Goal: Task Accomplishment & Management: Manage account settings

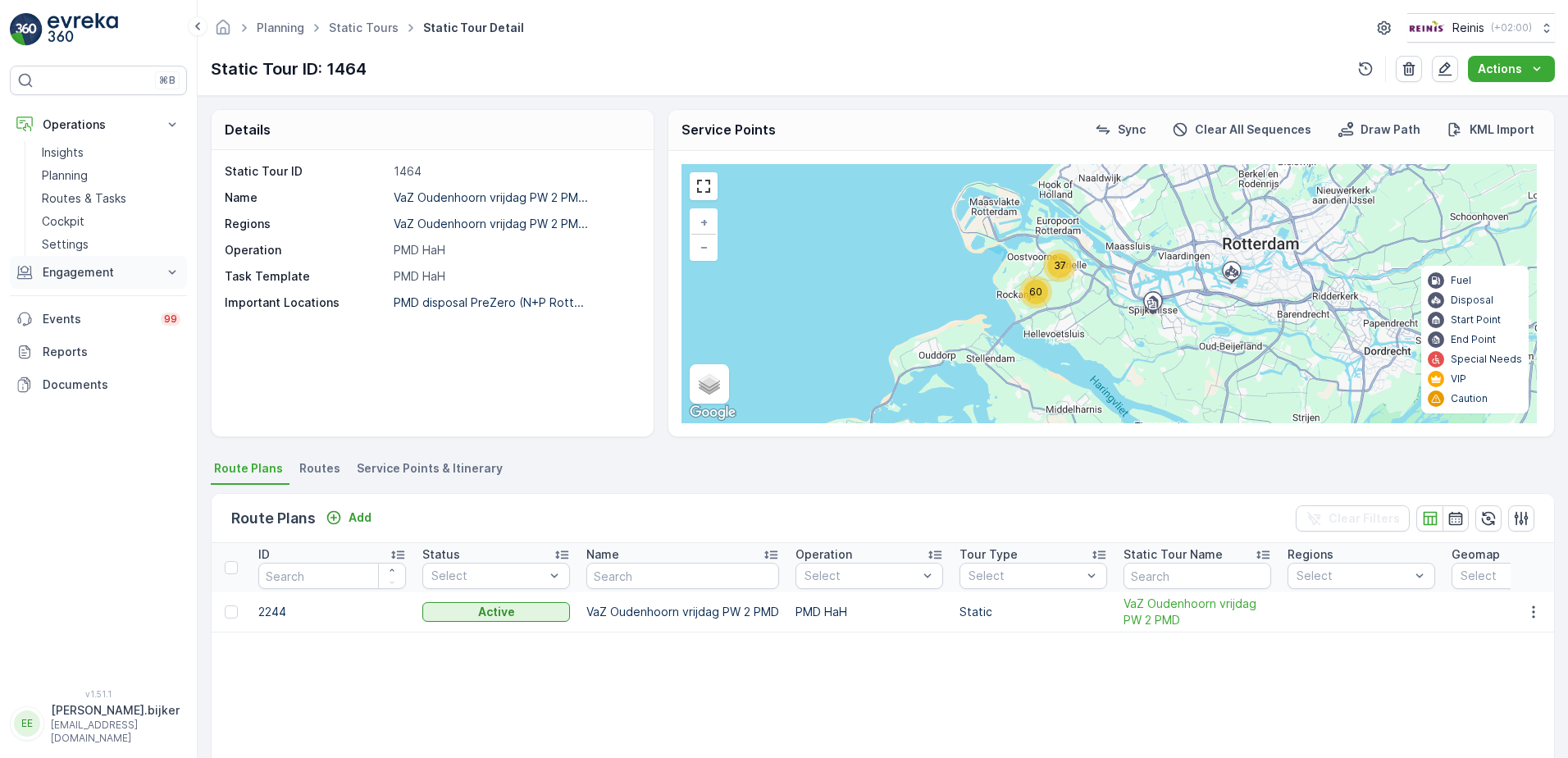
click at [68, 277] on p "Engagement" at bounding box center [97, 272] width 111 height 17
click at [68, 393] on p "Orders" at bounding box center [60, 392] width 37 height 17
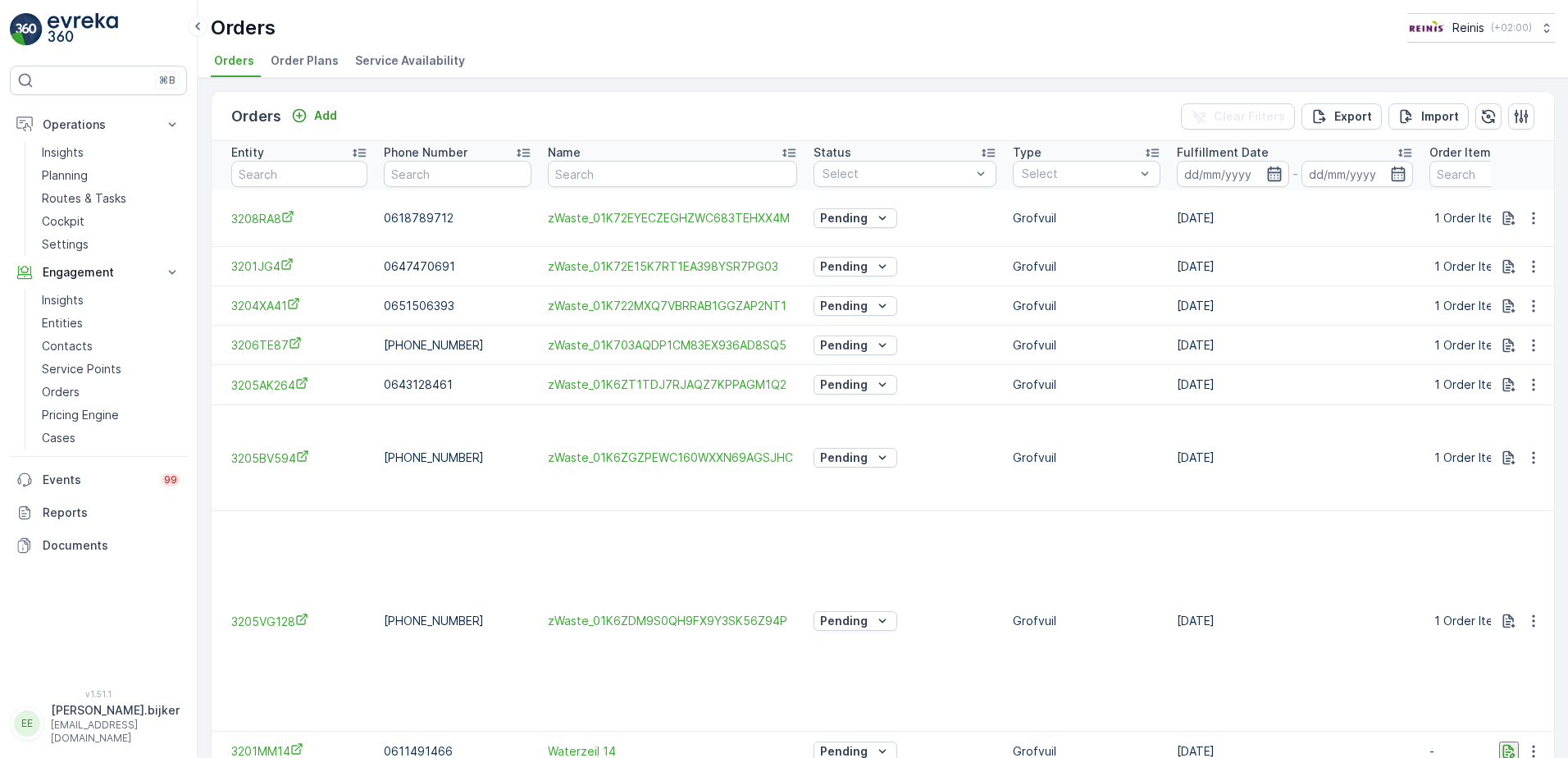
click at [1266, 169] on icon "button" at bounding box center [1274, 173] width 17 height 17
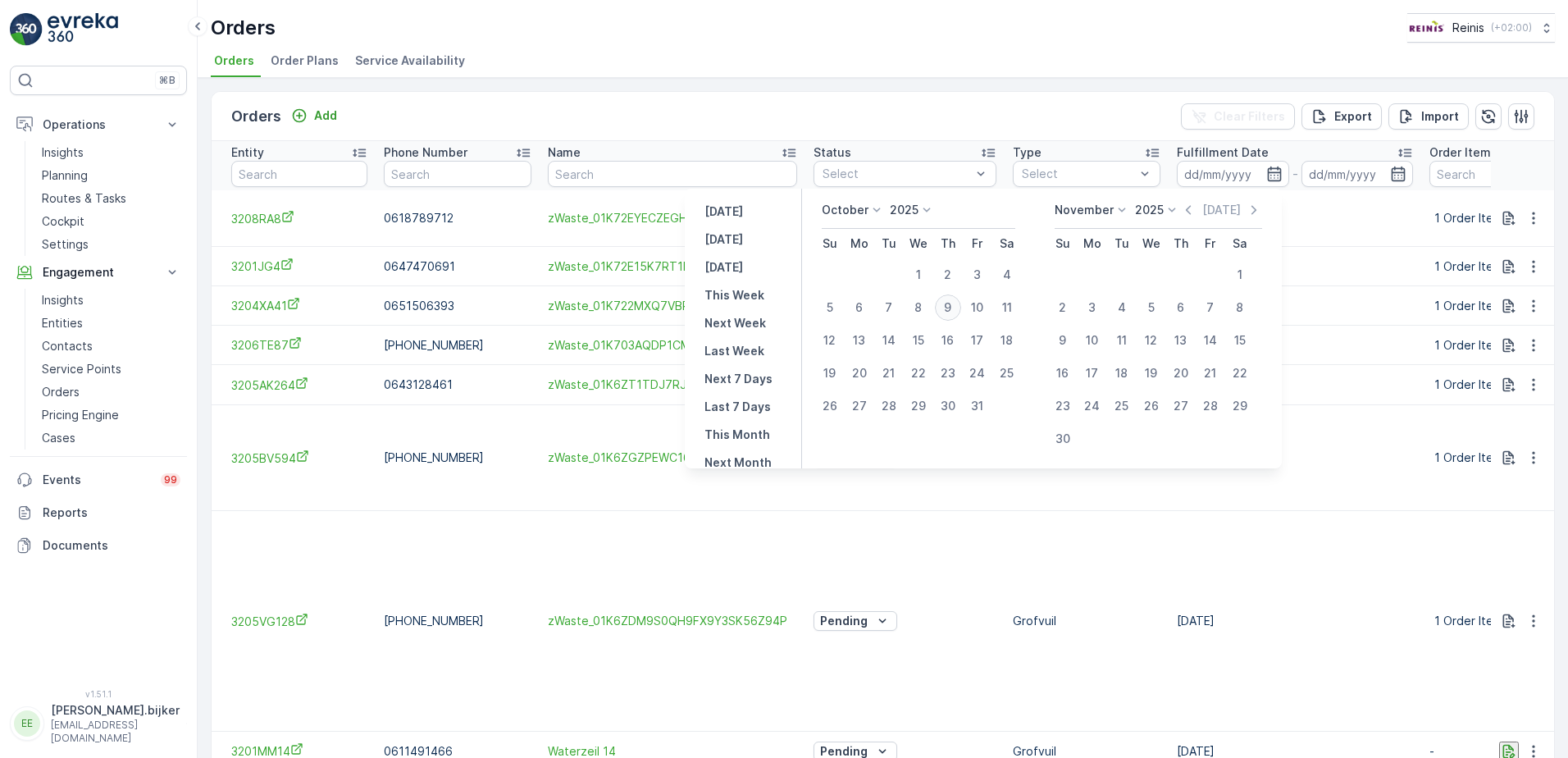
click at [953, 311] on div "9" at bounding box center [948, 307] width 27 height 27
type input "[DATE]"
click at [953, 311] on div "9" at bounding box center [948, 307] width 27 height 27
type input "[DATE]"
click at [953, 311] on div "9" at bounding box center [948, 307] width 27 height 27
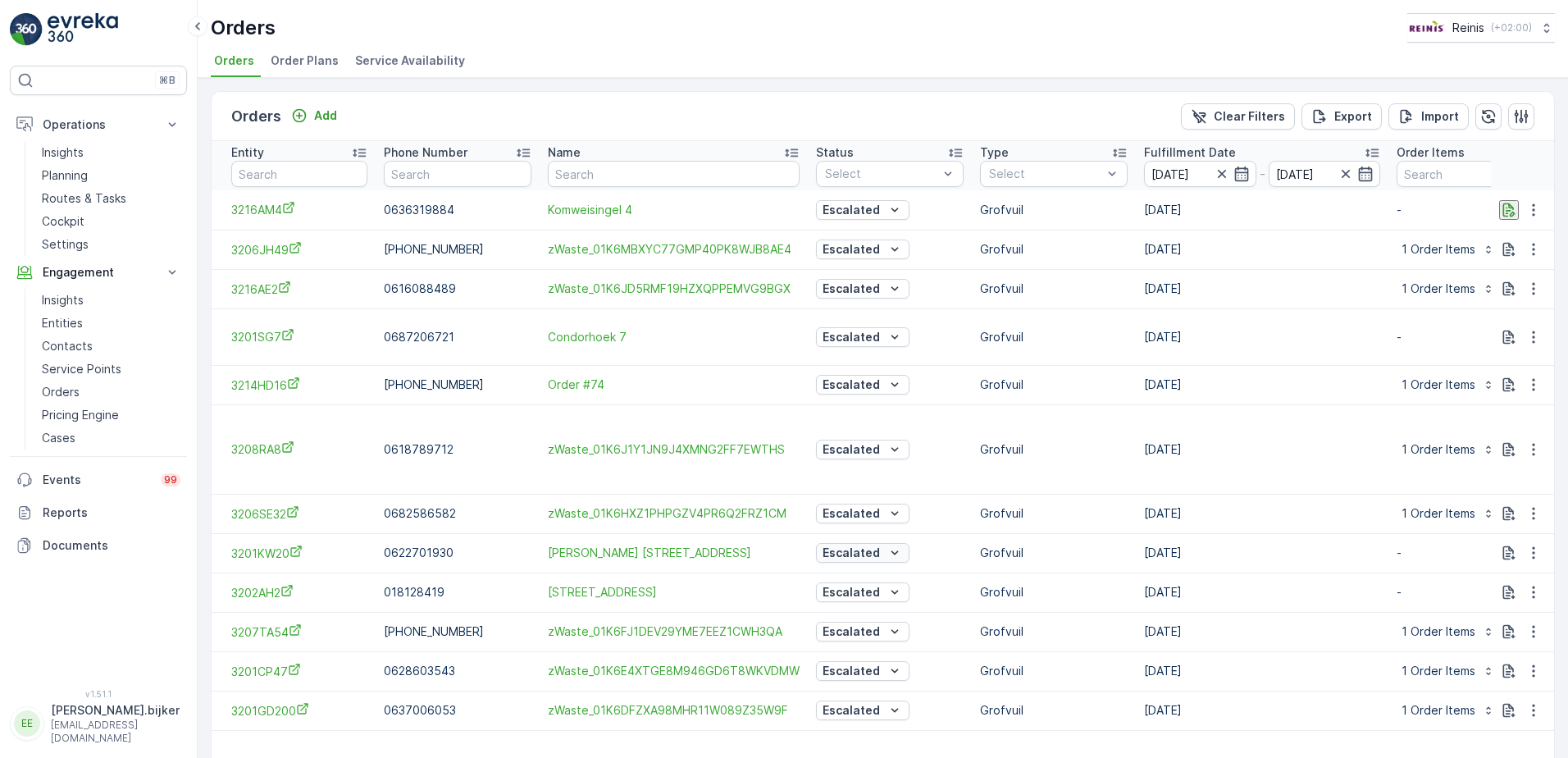
click at [909, 547] on button "Escalated" at bounding box center [862, 552] width 94 height 20
click at [1242, 410] on td "[DATE]" at bounding box center [1262, 449] width 253 height 90
click at [1528, 209] on icon "button" at bounding box center [1533, 210] width 17 height 17
click at [1515, 233] on span "See more details" at bounding box center [1509, 234] width 94 height 17
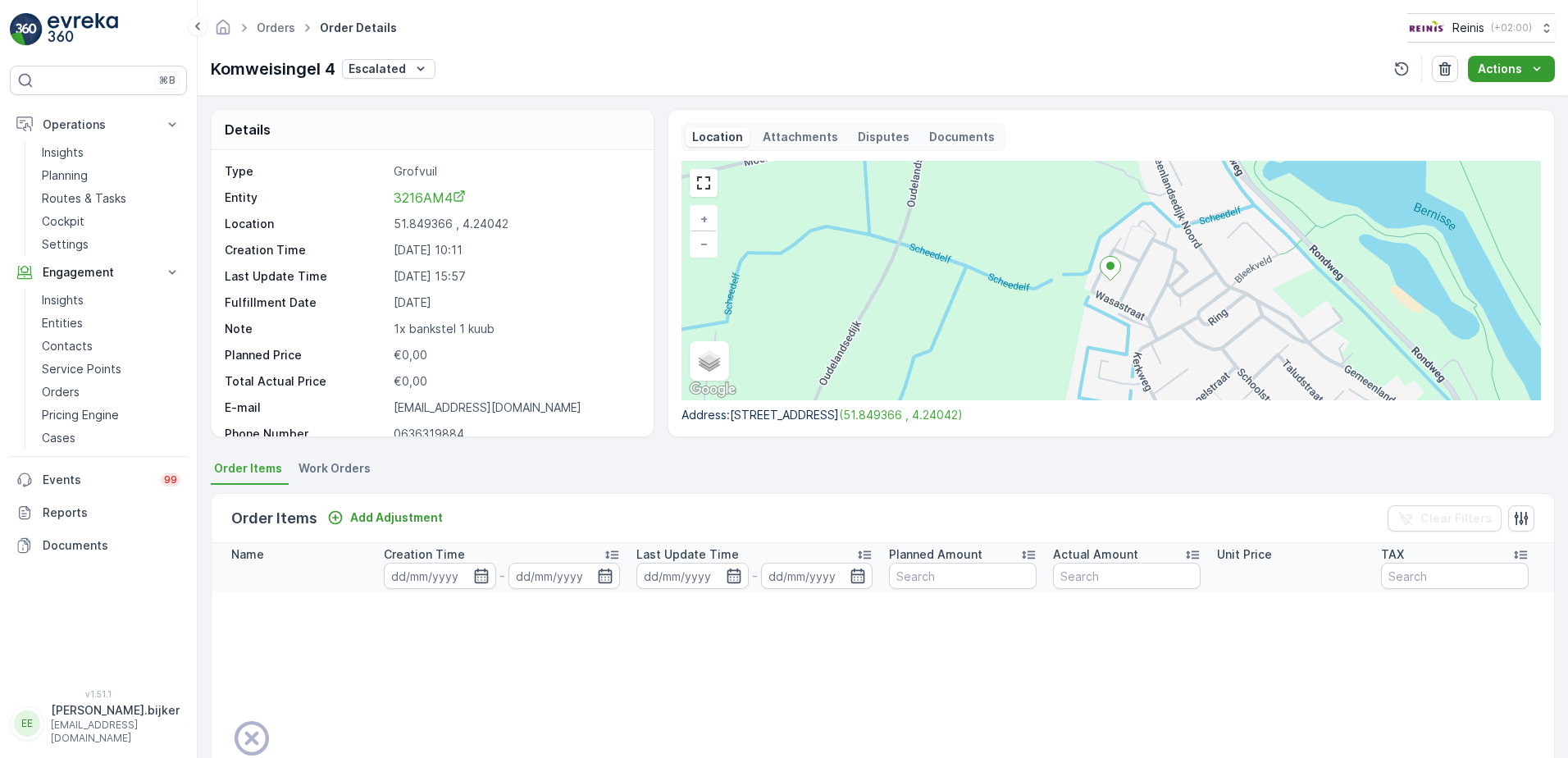
click at [1553, 71] on button "Actions" at bounding box center [1511, 69] width 87 height 27
click at [1160, 56] on div "Komweisingel 4 Escalated Actions" at bounding box center [882, 69] width 1344 height 27
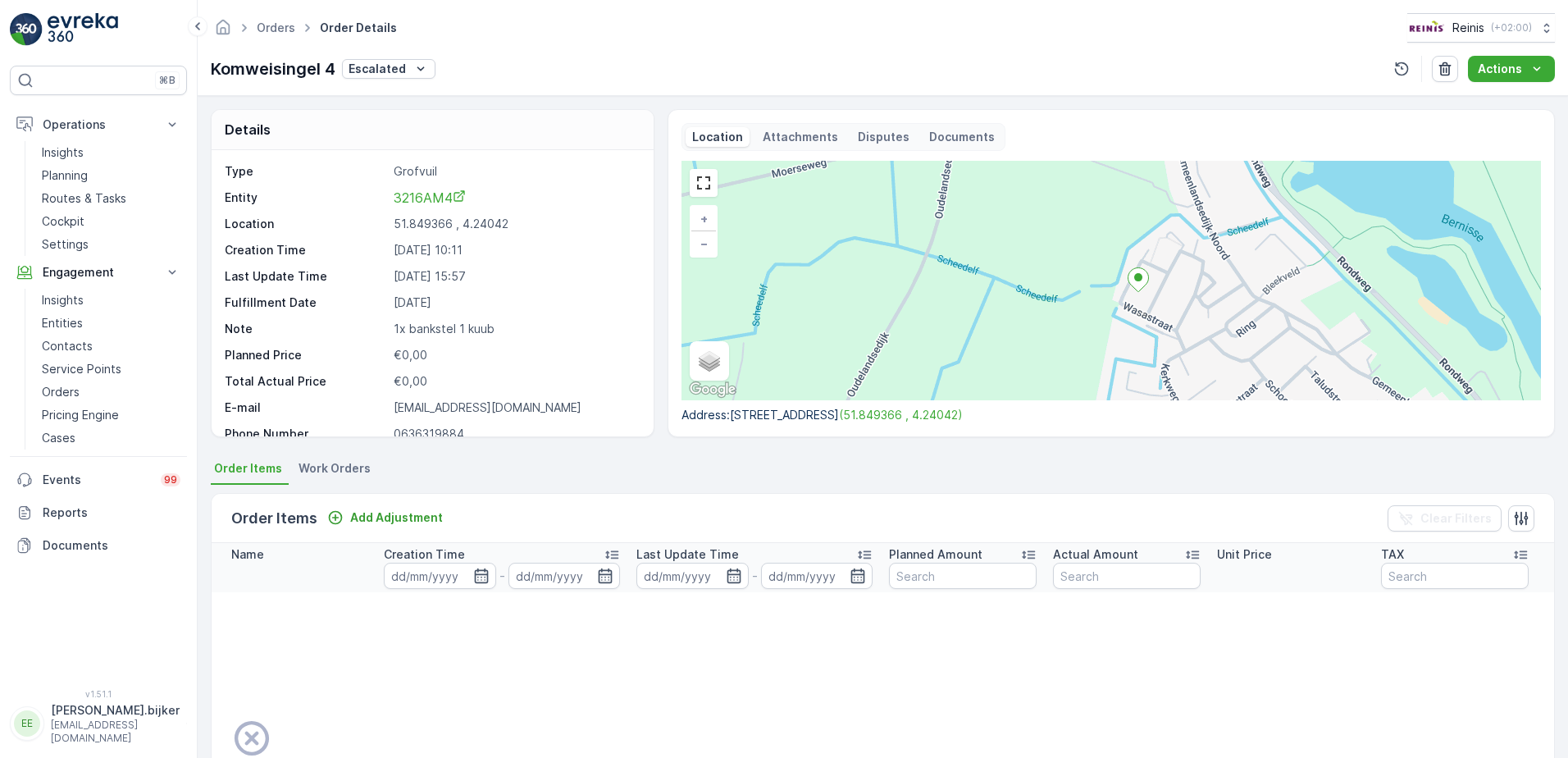
click at [782, 633] on td "There are no order Items." at bounding box center [966, 758] width 1509 height 334
click at [714, 53] on div "Orders Order Details Reinis ( +02:00 ) Komweisingel 4 Escalated Actions" at bounding box center [883, 47] width 1370 height 95
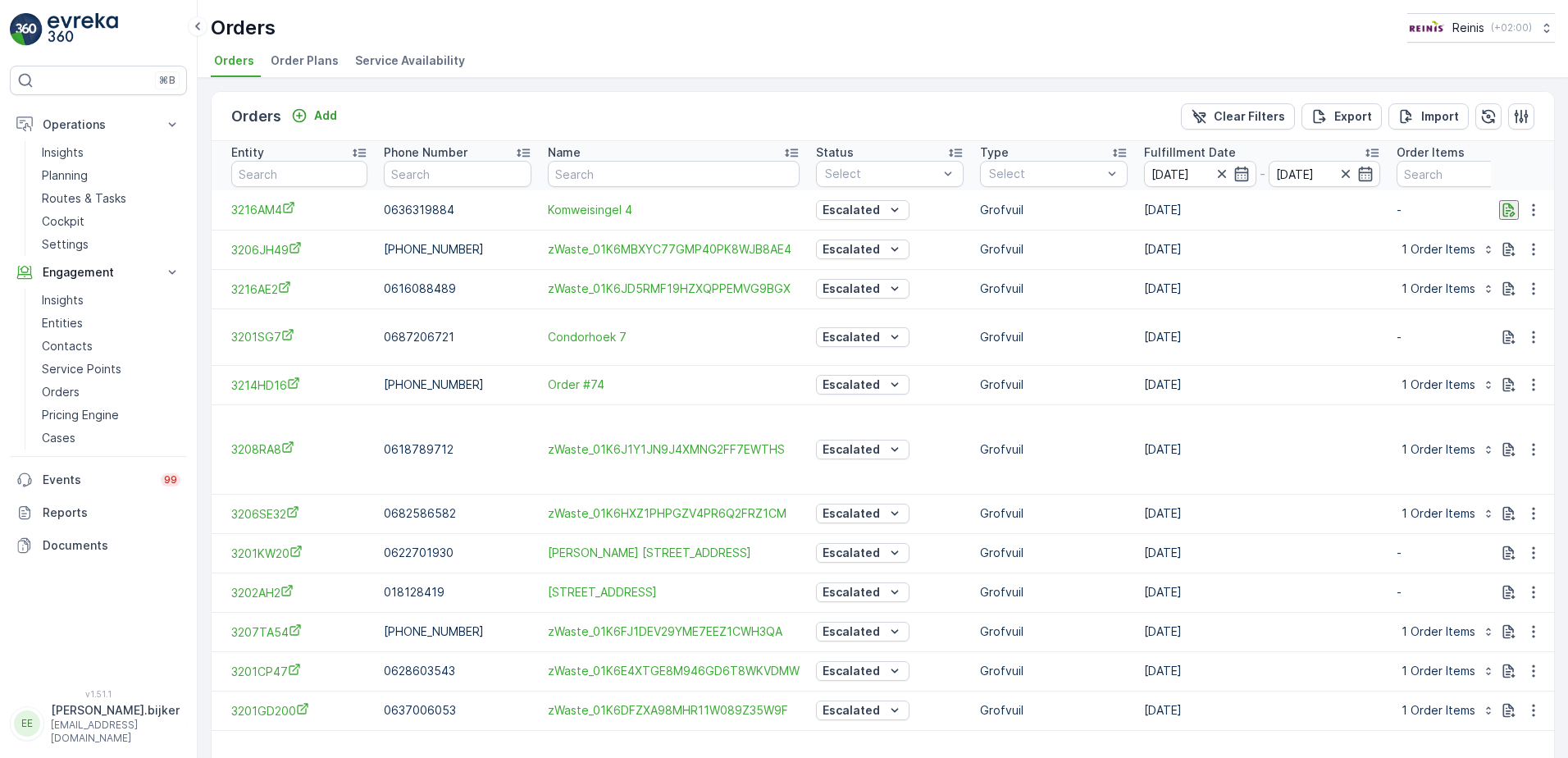
click at [742, 412] on td "zWaste_01K6J1Y1JN9J4XMNG2FF7EWTHS" at bounding box center [673, 449] width 268 height 90
click at [1146, 597] on td "[DATE]" at bounding box center [1262, 592] width 253 height 39
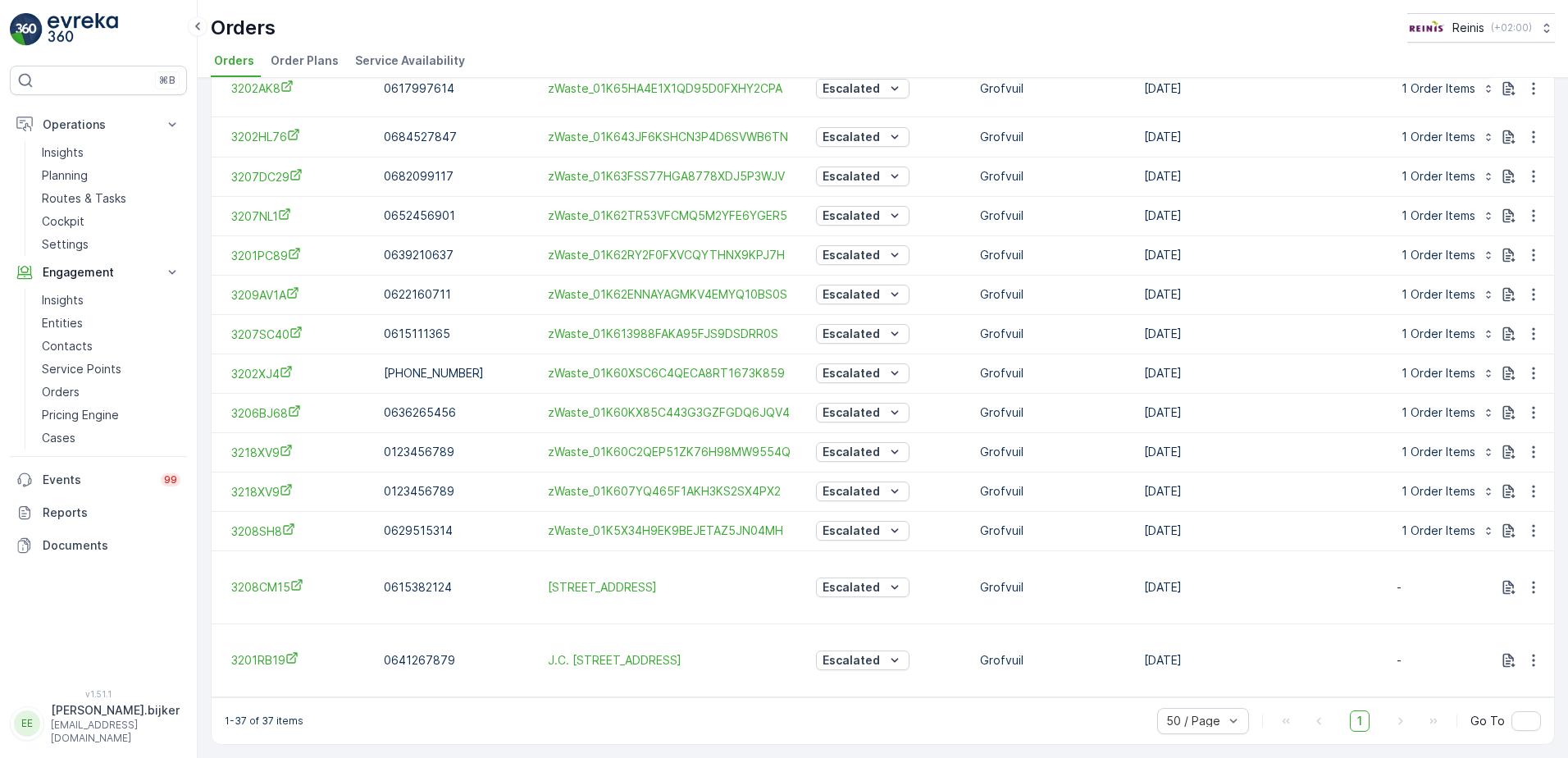
drag, startPoint x: 360, startPoint y: 670, endPoint x: 740, endPoint y: 539, distance: 401.9
click at [740, 550] on td "[STREET_ADDRESS]" at bounding box center [673, 587] width 268 height 73
click at [294, 299] on icon "3209AV1A" at bounding box center [292, 292] width 13 height 13
click at [86, 202] on p "Routes & Tasks" at bounding box center [84, 198] width 85 height 17
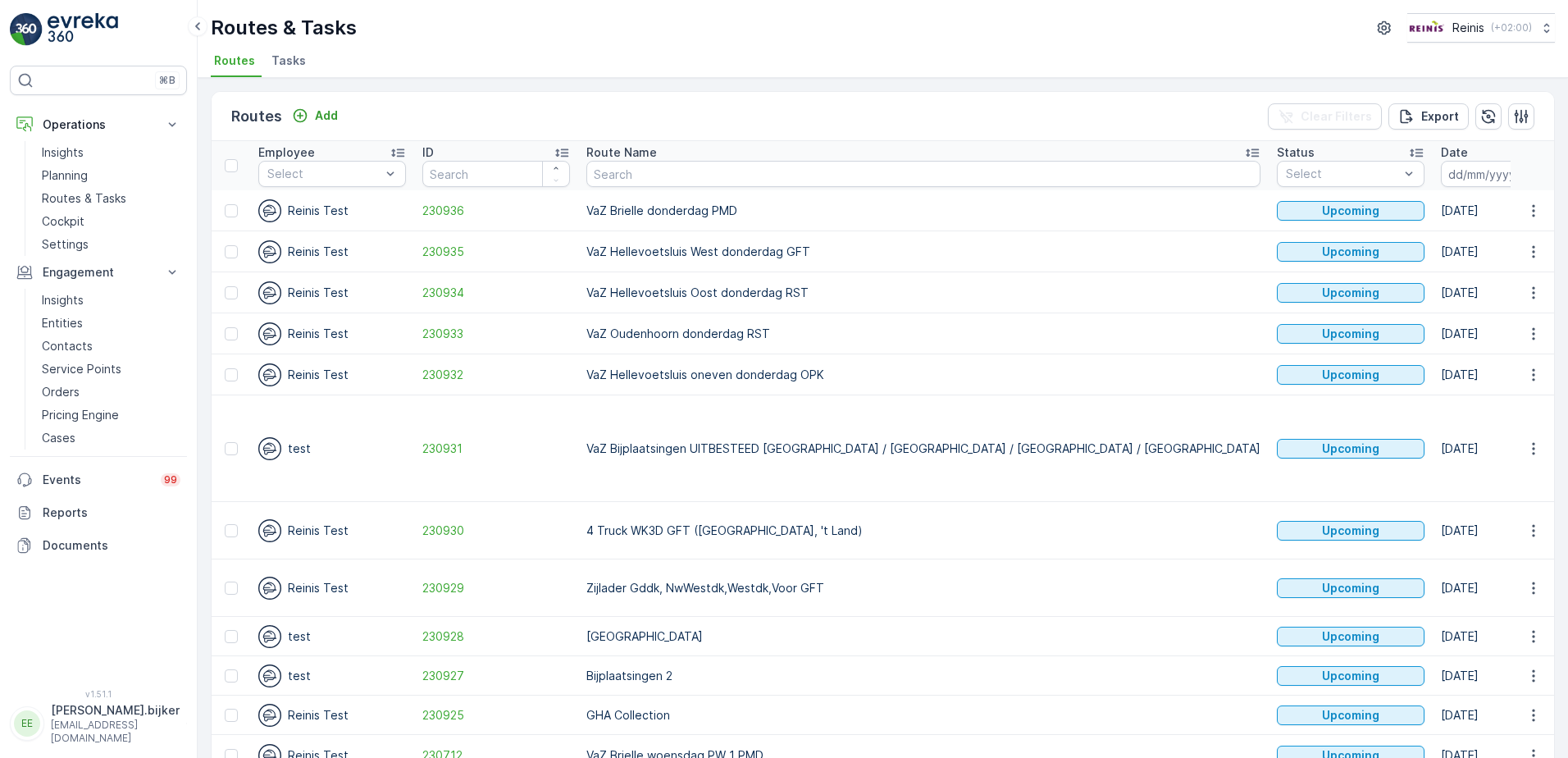
click at [1531, 172] on icon "button" at bounding box center [1537, 173] width 14 height 15
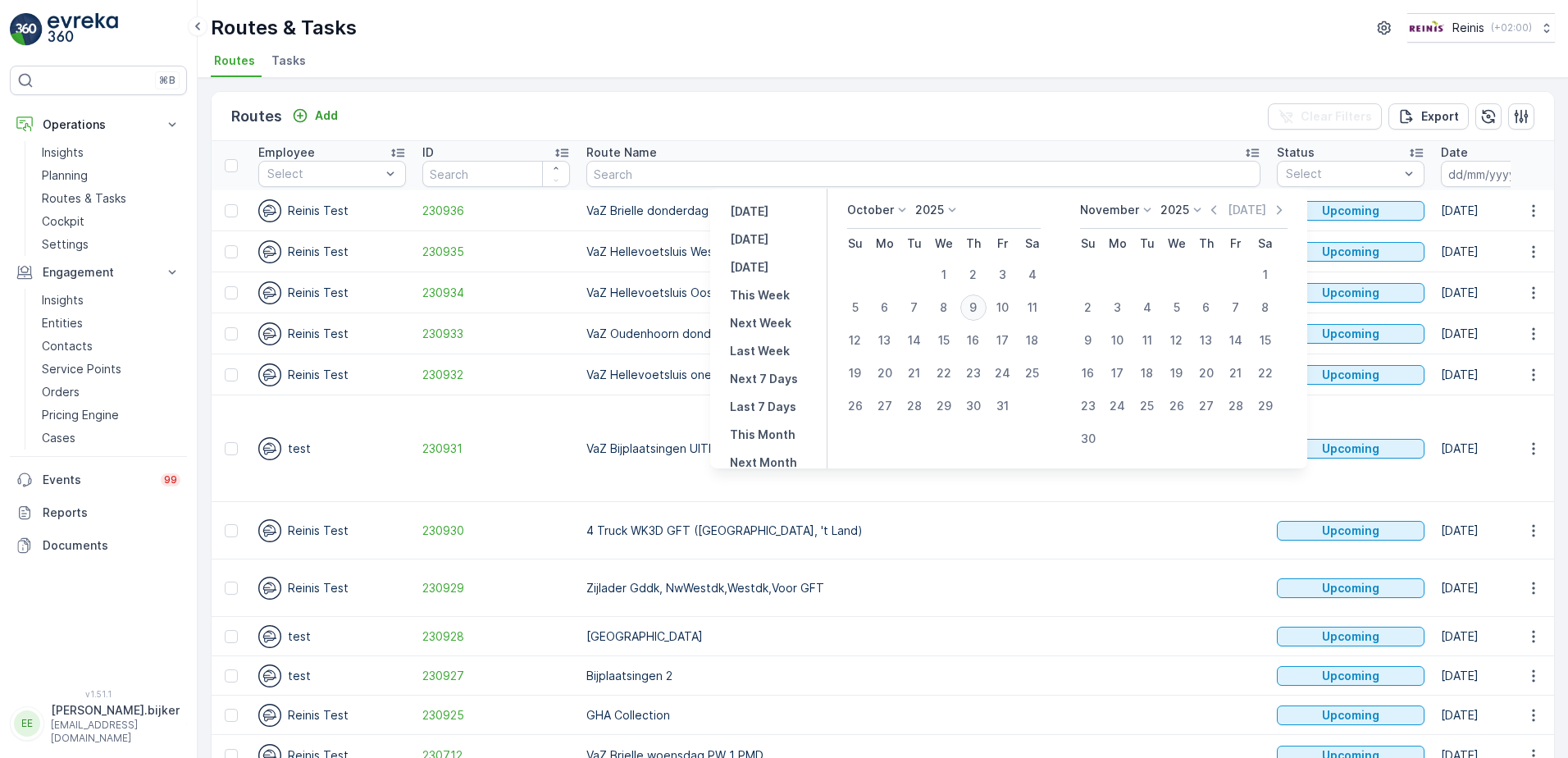
click at [986, 307] on div "9" at bounding box center [972, 307] width 27 height 27
type input "[DATE]"
click at [986, 307] on div "9" at bounding box center [972, 307] width 27 height 27
type input "[DATE]"
click at [986, 307] on div "9" at bounding box center [972, 307] width 27 height 27
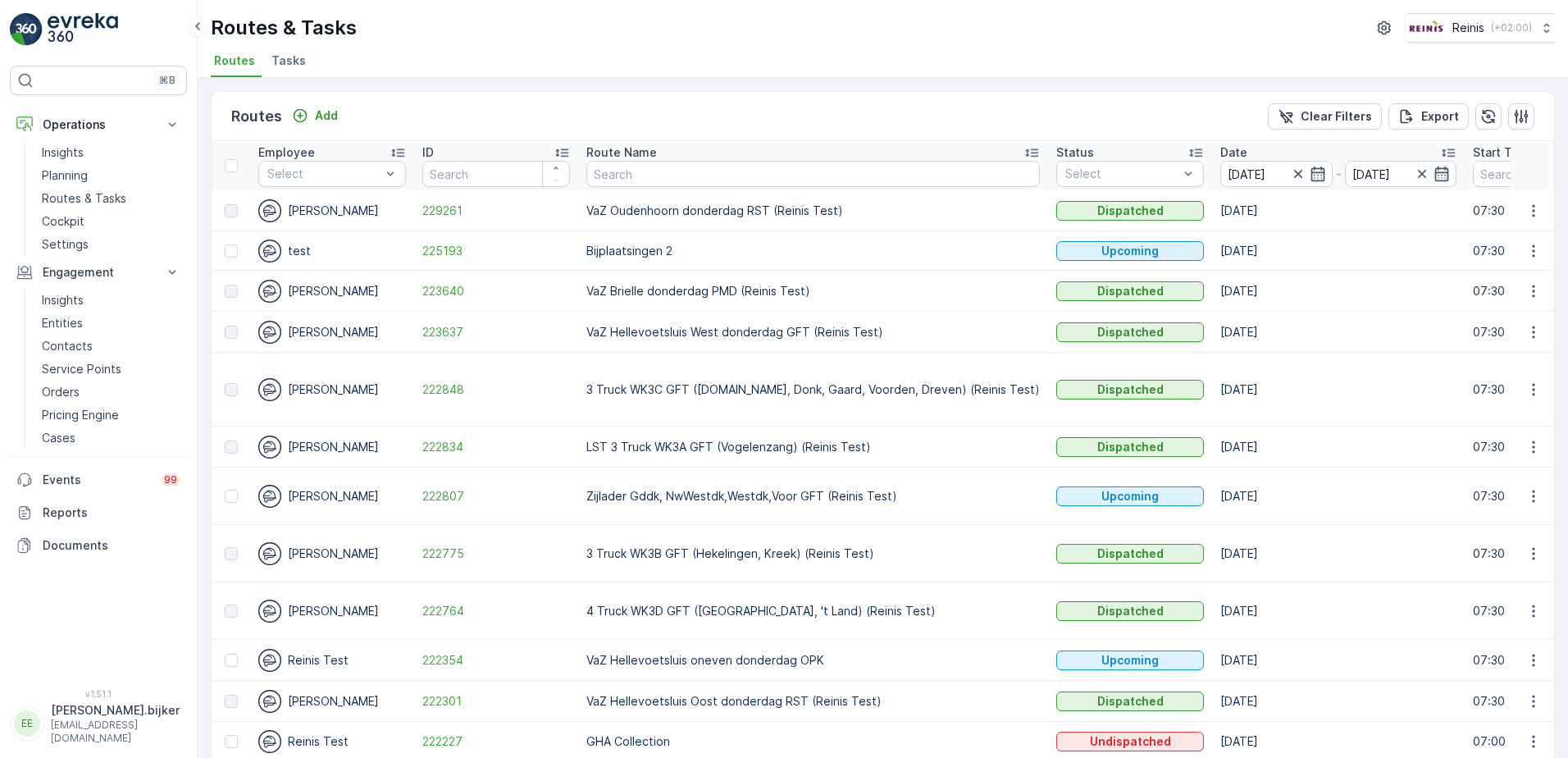
scroll to position [146, 0]
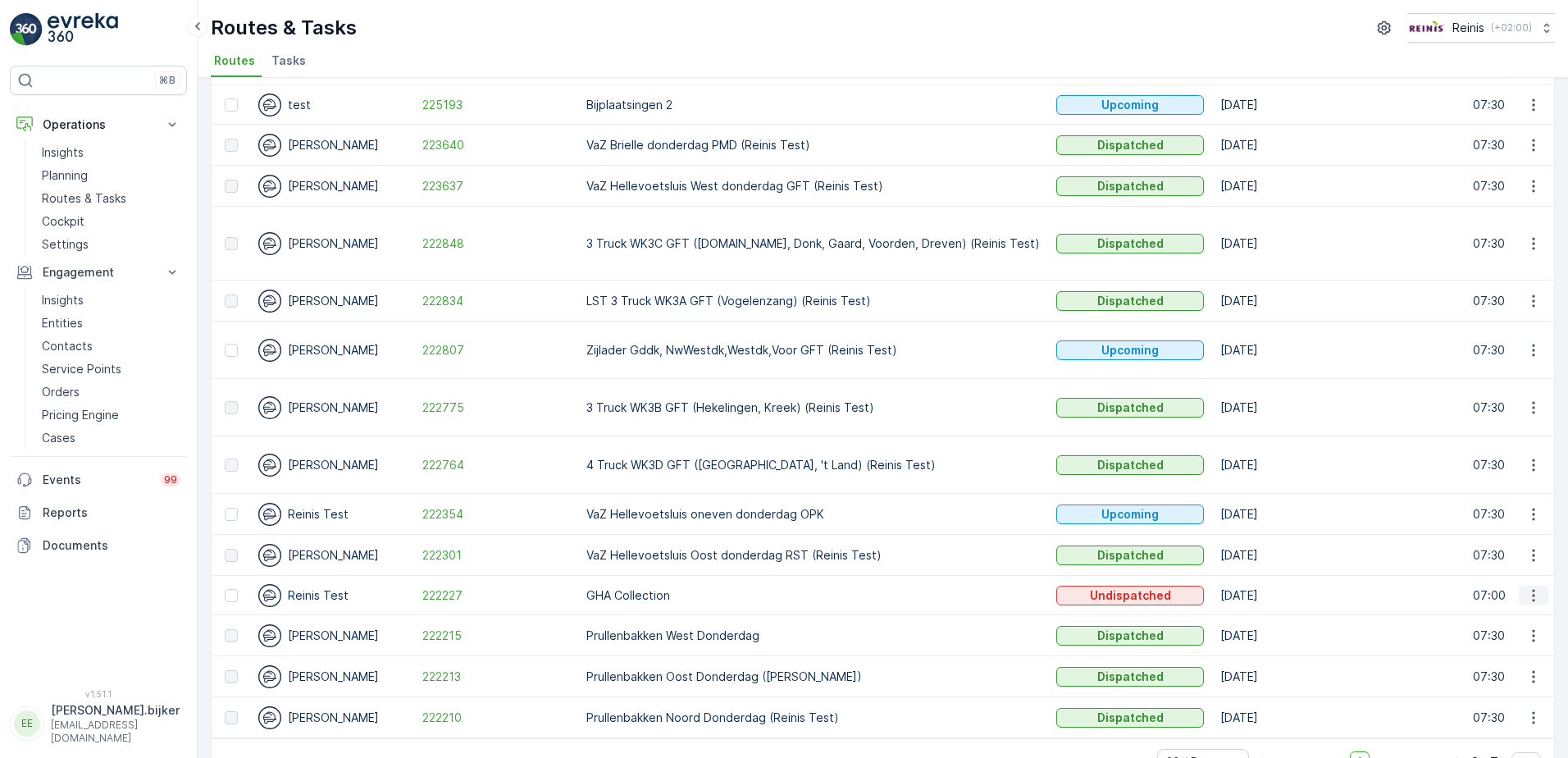
click at [1533, 587] on icon "button" at bounding box center [1533, 595] width 17 height 17
click at [1484, 663] on span "Change Assignee" at bounding box center [1494, 663] width 95 height 17
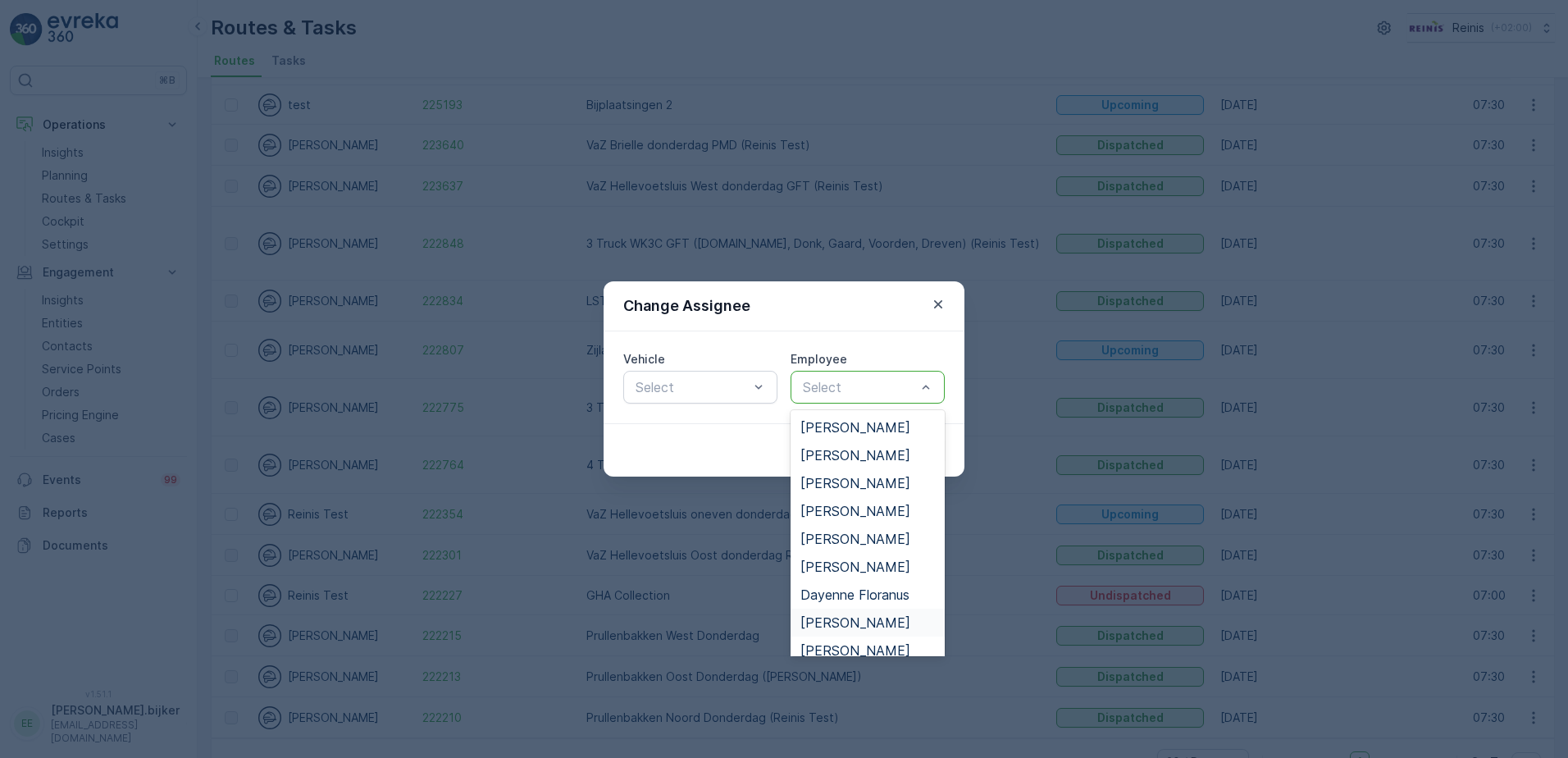
click at [879, 628] on span "[PERSON_NAME]" at bounding box center [855, 622] width 110 height 15
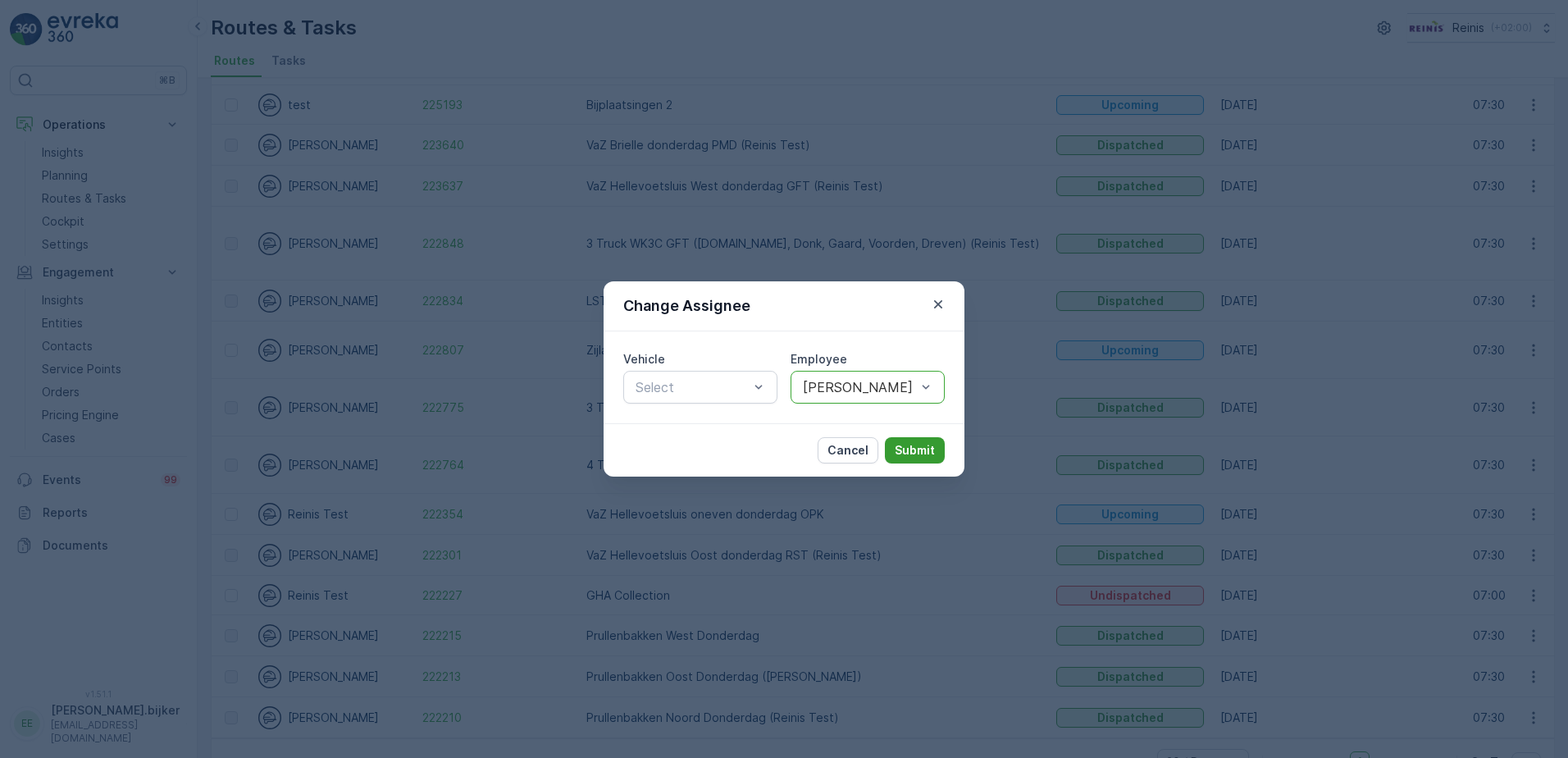
click at [921, 442] on p "Submit" at bounding box center [914, 450] width 40 height 17
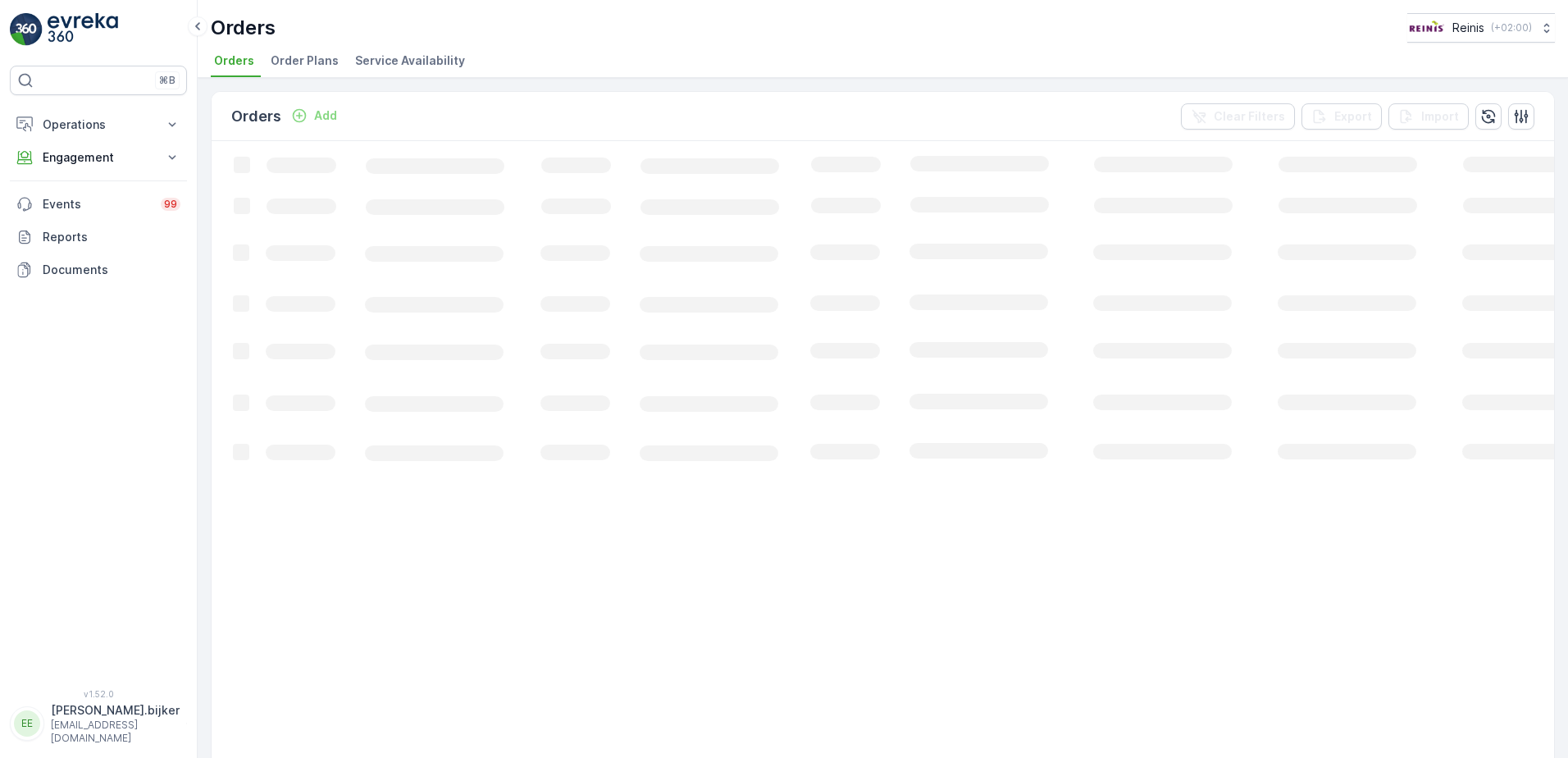
click at [85, 124] on p "Operations" at bounding box center [97, 124] width 111 height 17
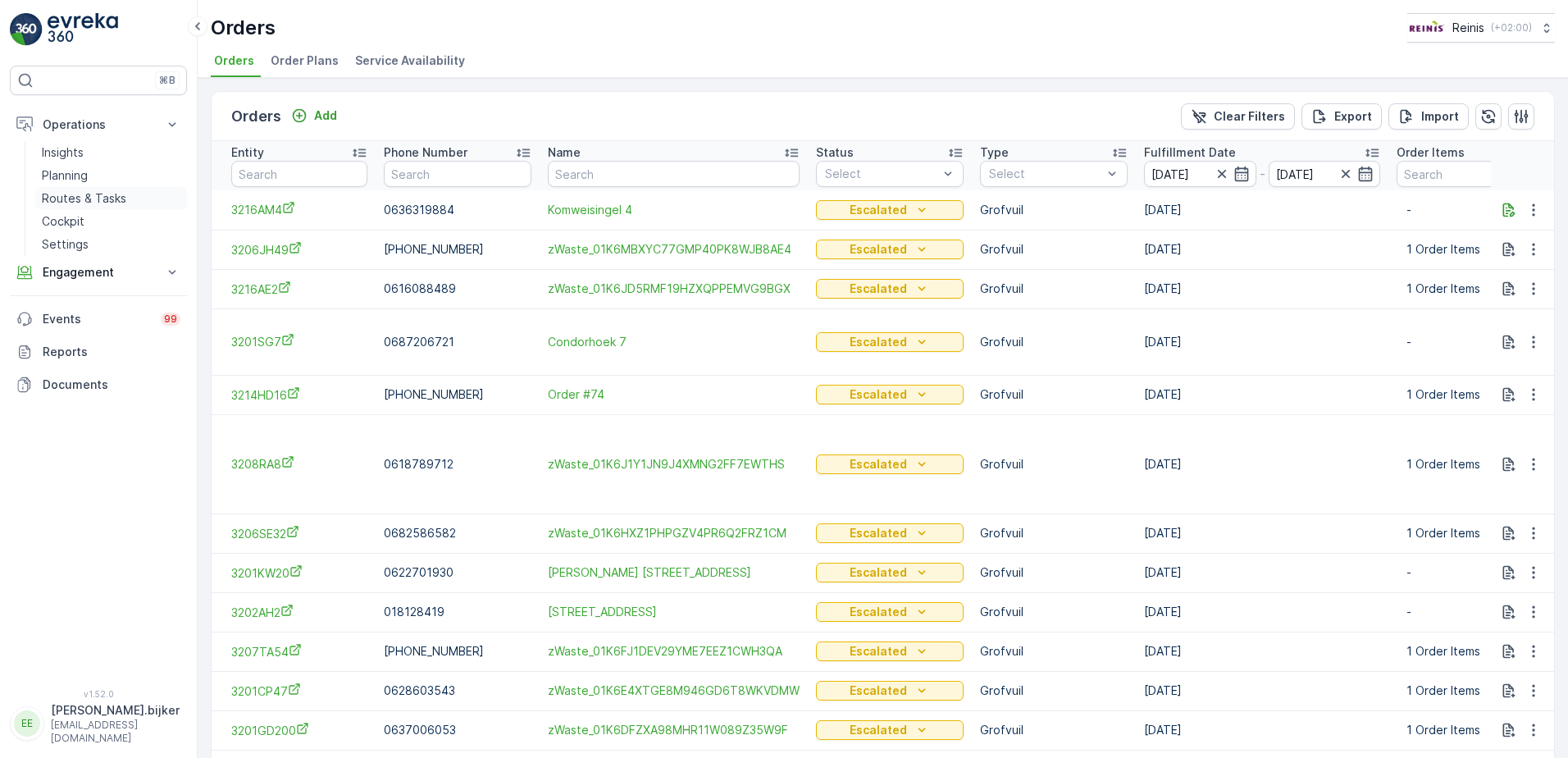
click at [75, 195] on p "Routes & Tasks" at bounding box center [84, 198] width 85 height 17
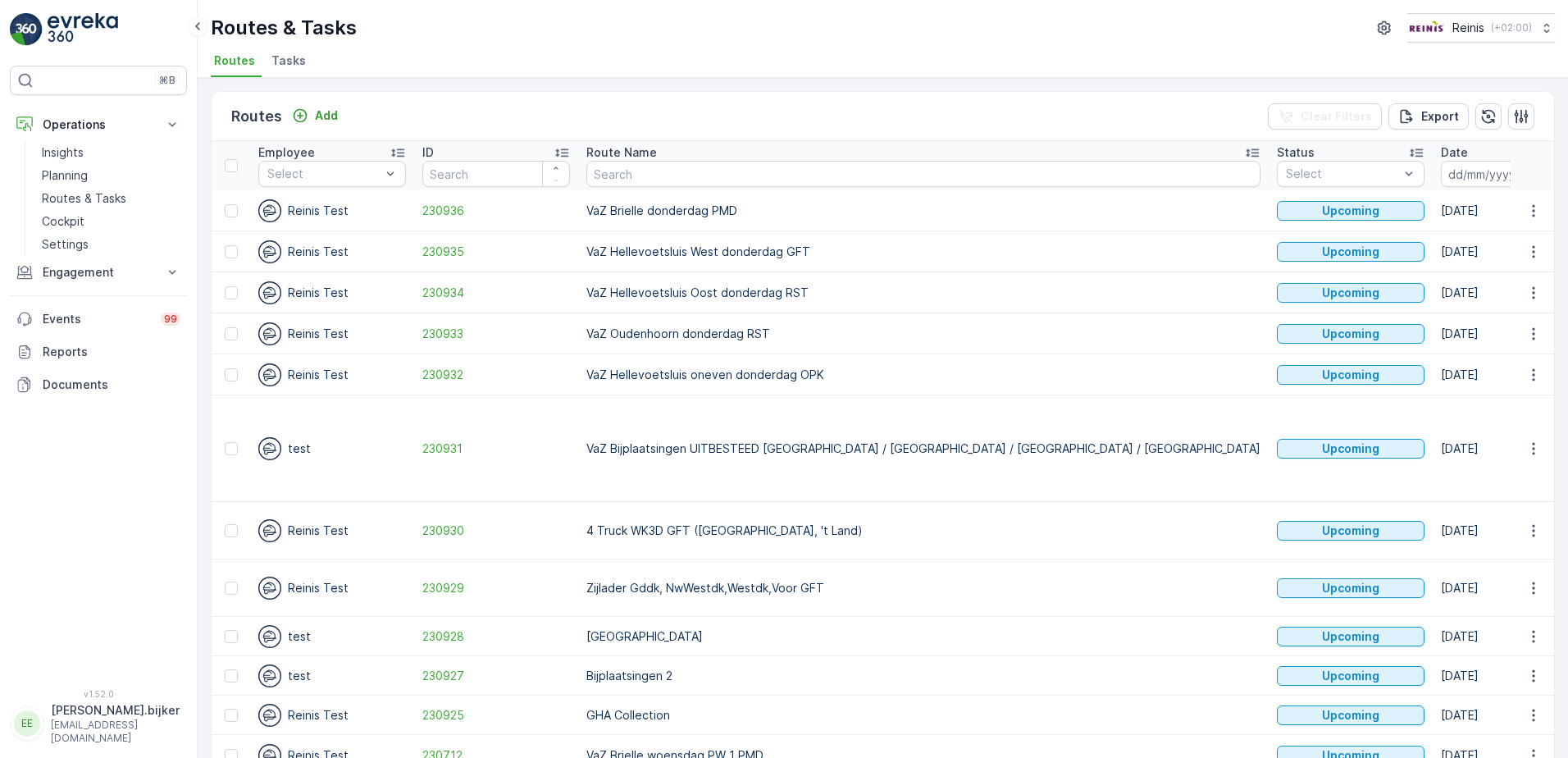
click at [1530, 171] on icon "button" at bounding box center [1537, 173] width 17 height 17
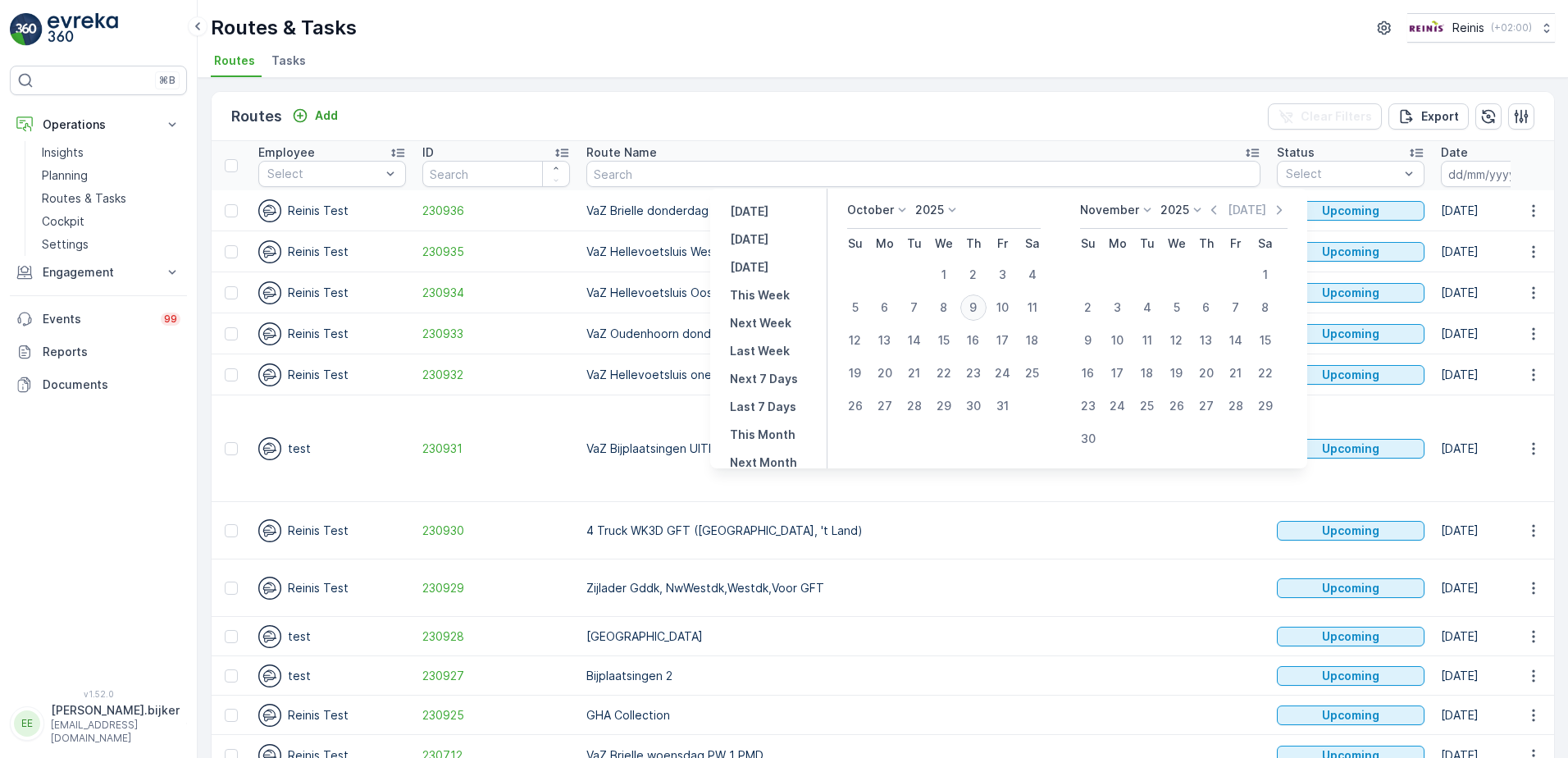
click at [985, 302] on div "9" at bounding box center [972, 307] width 27 height 27
type input "[DATE]"
click at [985, 302] on div "9" at bounding box center [972, 307] width 27 height 27
type input "[DATE]"
click at [975, 305] on div "9" at bounding box center [972, 307] width 27 height 27
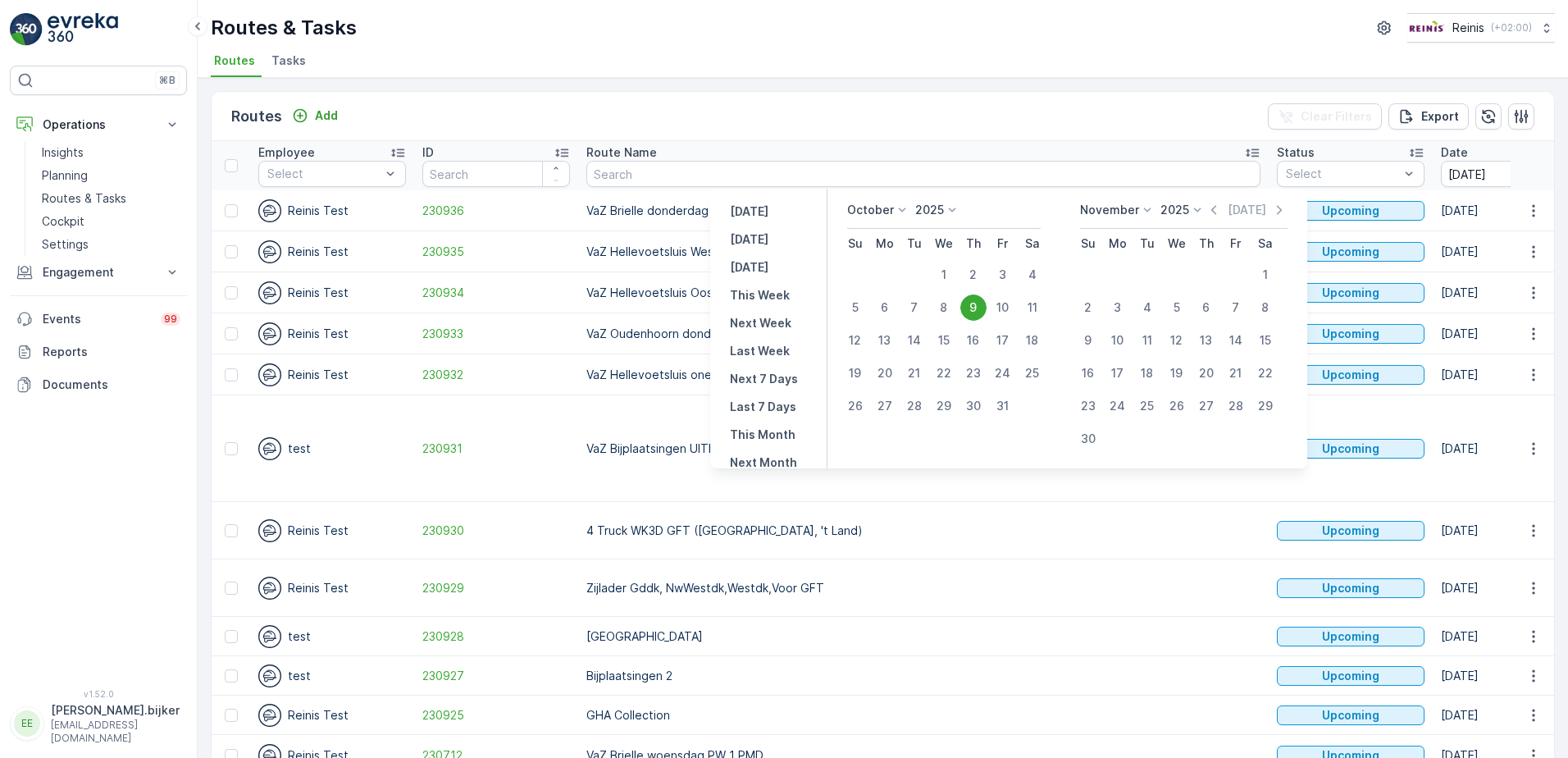
click at [975, 305] on td "VaZ Hellevoetsluis Oost donderdag RST" at bounding box center [922, 293] width 690 height 41
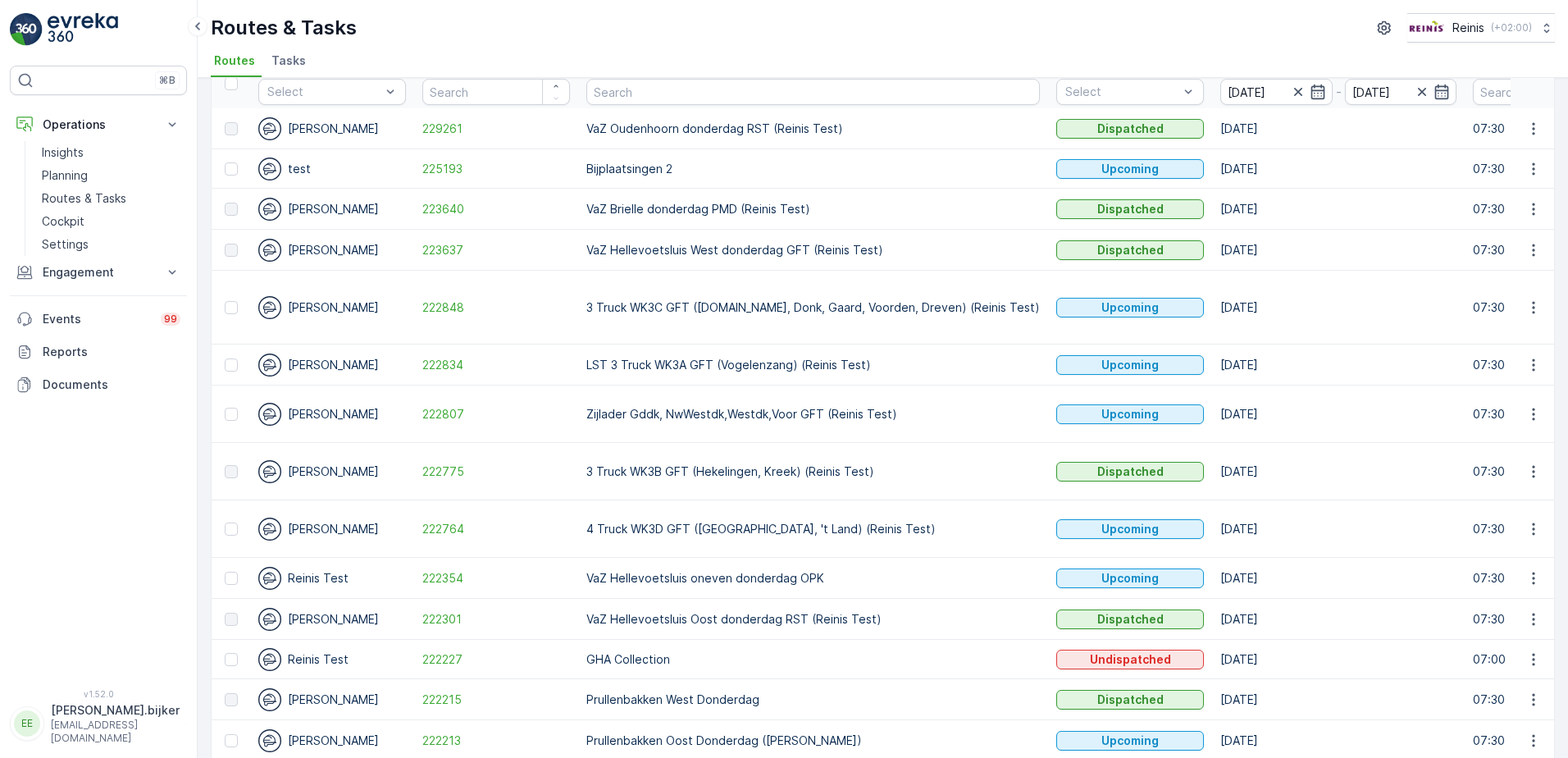
scroll to position [146, 0]
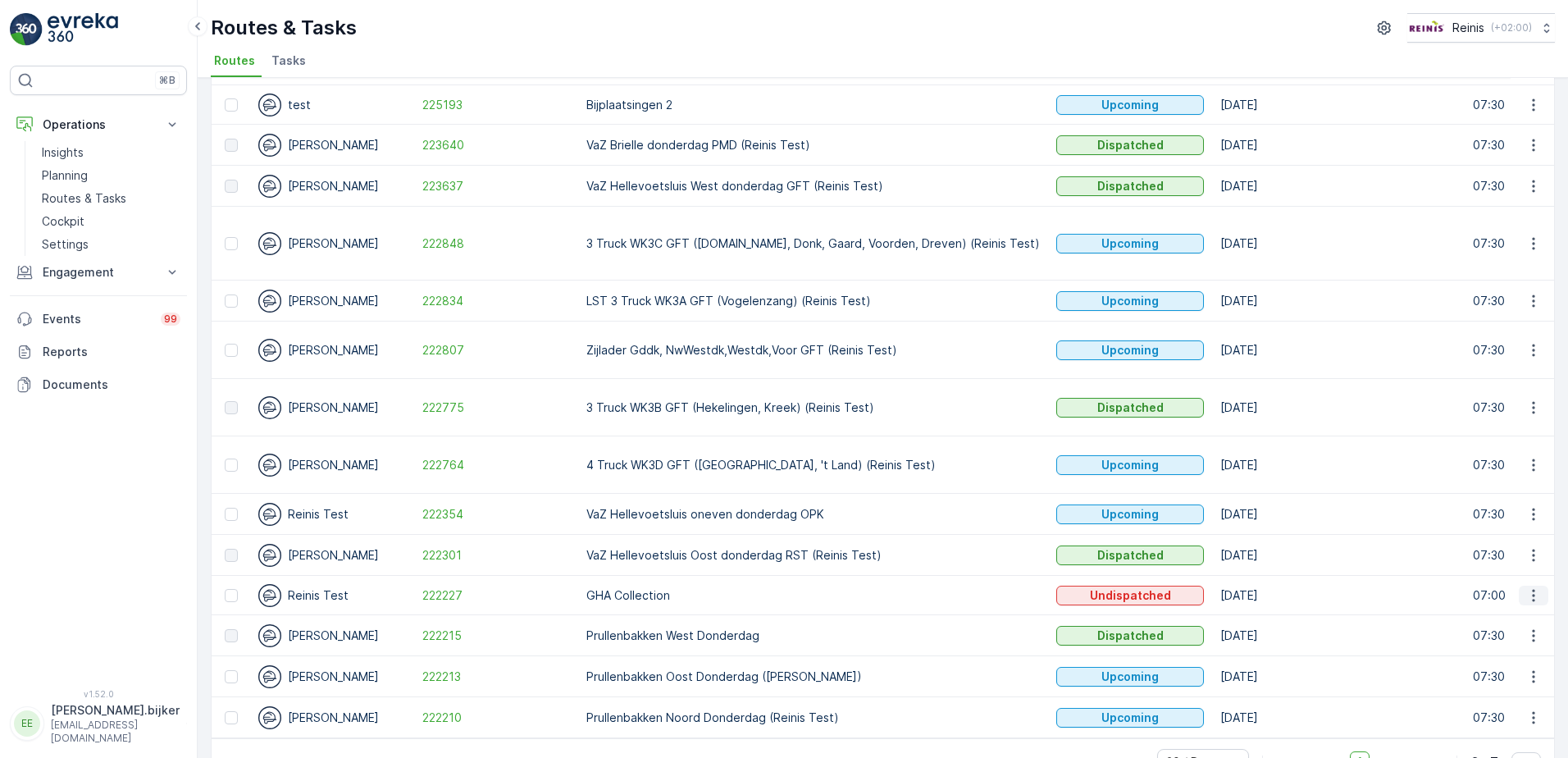
click at [1531, 587] on icon "button" at bounding box center [1533, 595] width 17 height 17
click at [1524, 575] on span "See More Details" at bounding box center [1494, 570] width 95 height 17
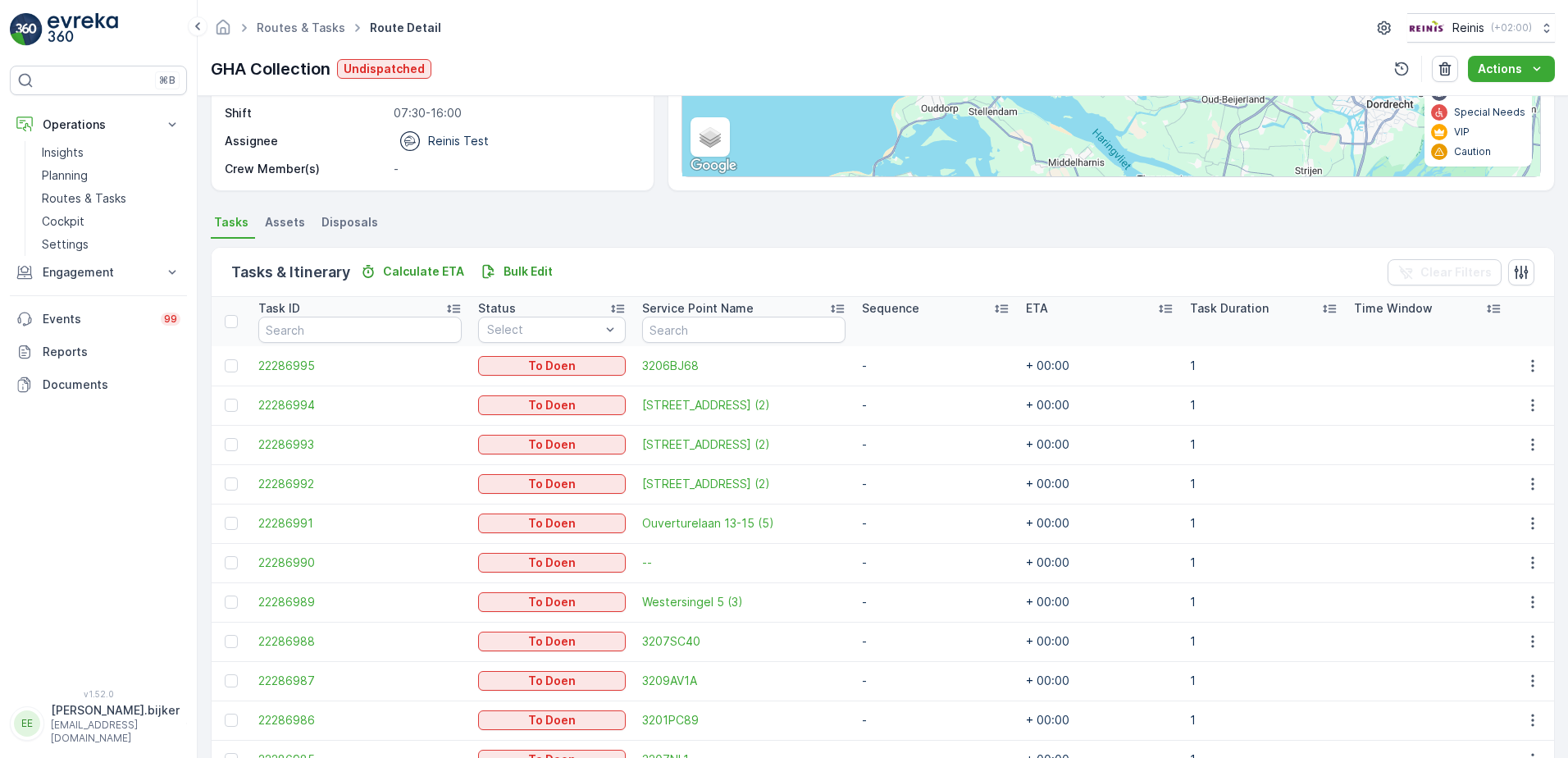
scroll to position [410, 0]
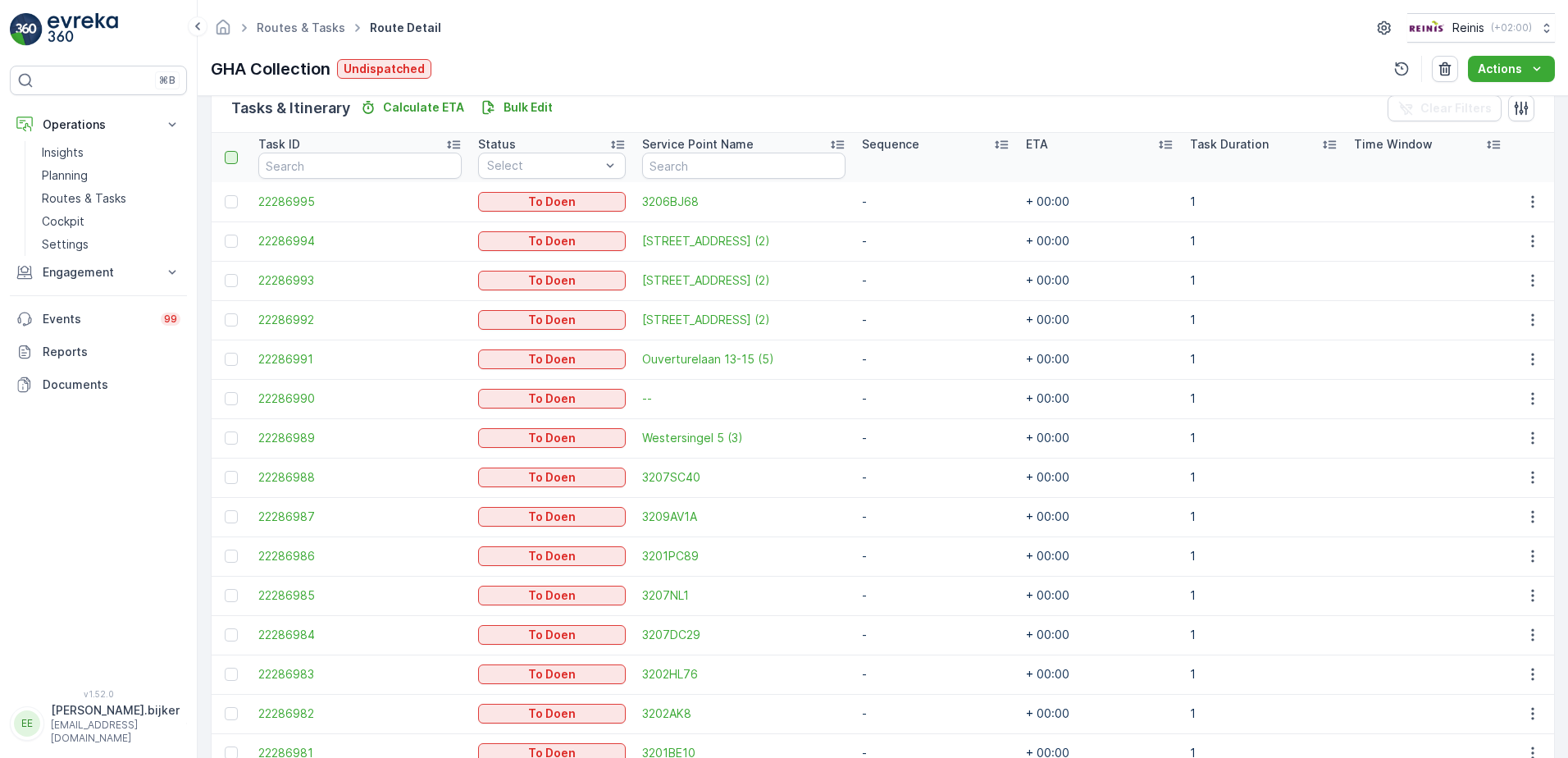
click at [224, 155] on div at bounding box center [230, 157] width 13 height 13
click at [233, 151] on input "checkbox" at bounding box center [233, 151] width 0 height 0
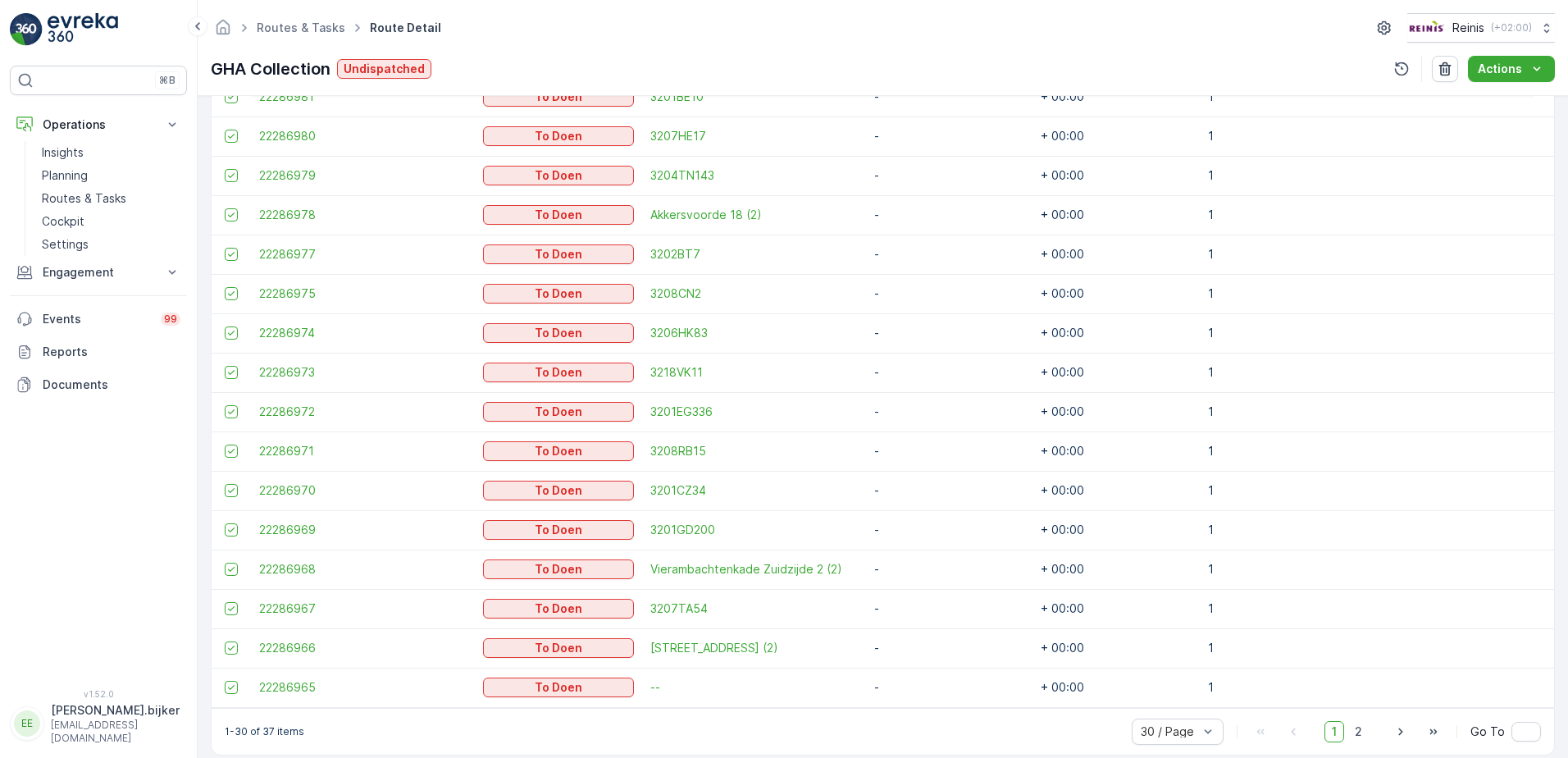
scroll to position [1085, 0]
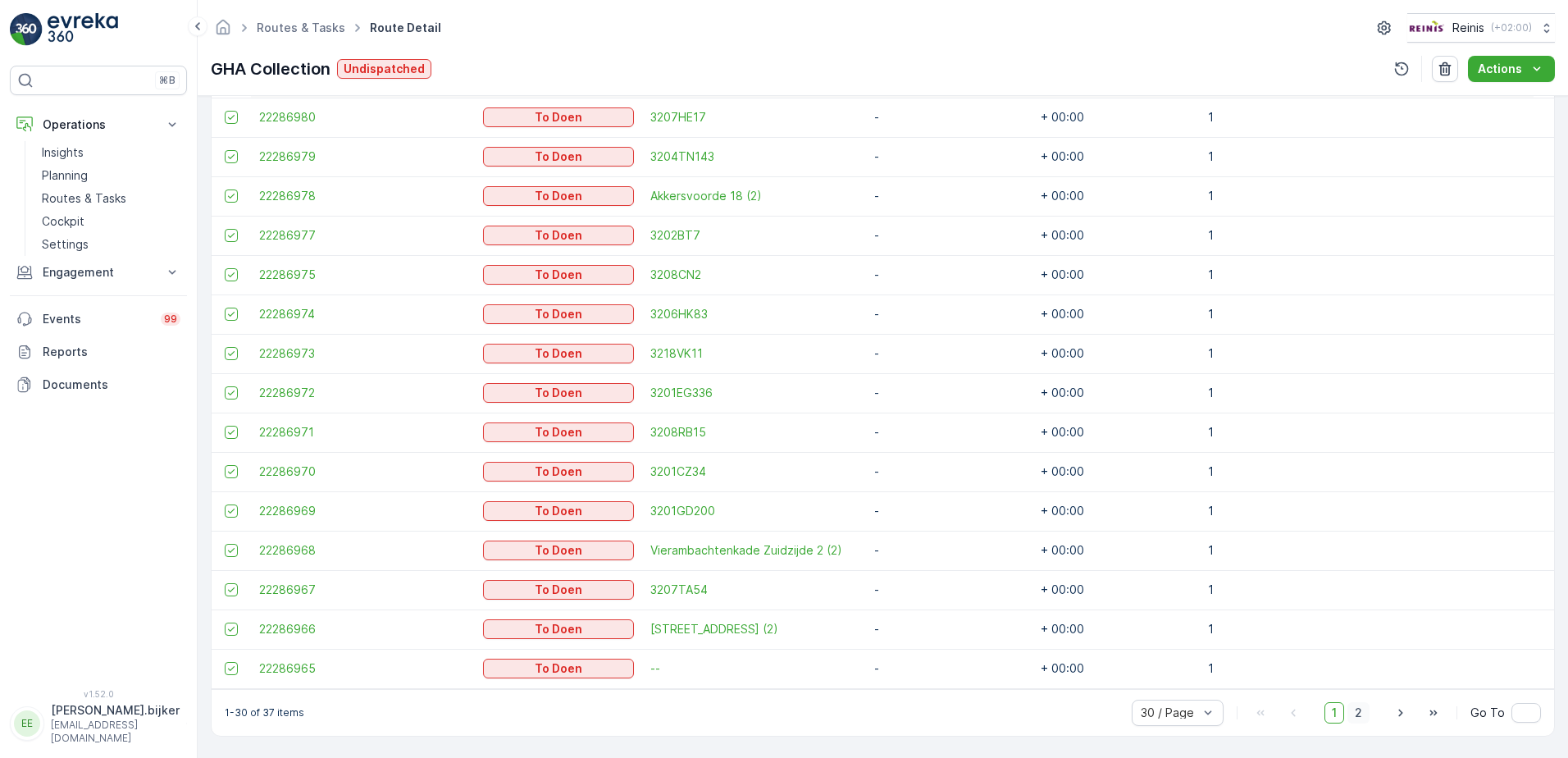
click at [1356, 713] on span "2" at bounding box center [1358, 713] width 22 height 22
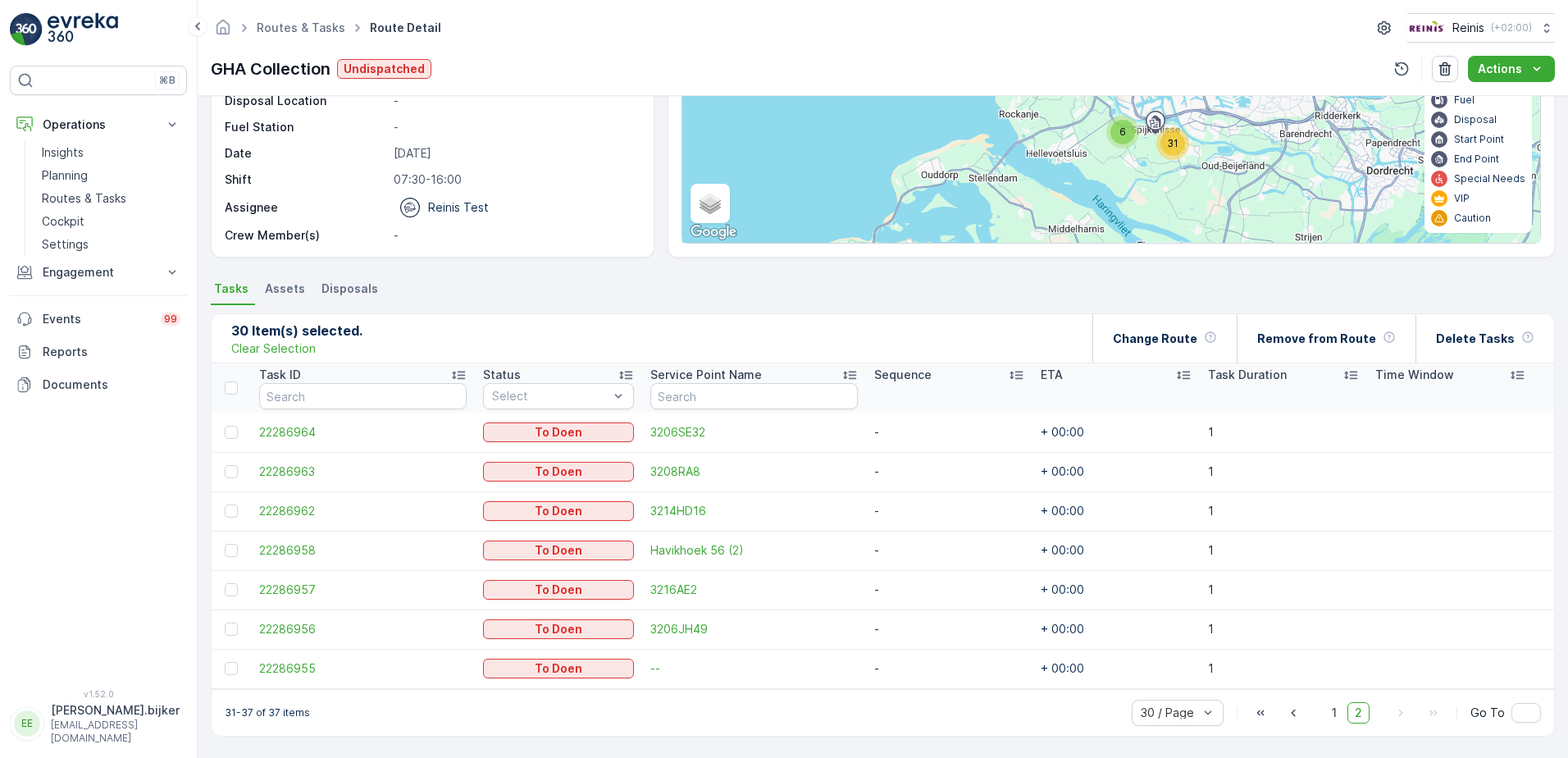
scroll to position [179, 0]
click at [1182, 682] on span "50 / Page" at bounding box center [1167, 676] width 54 height 13
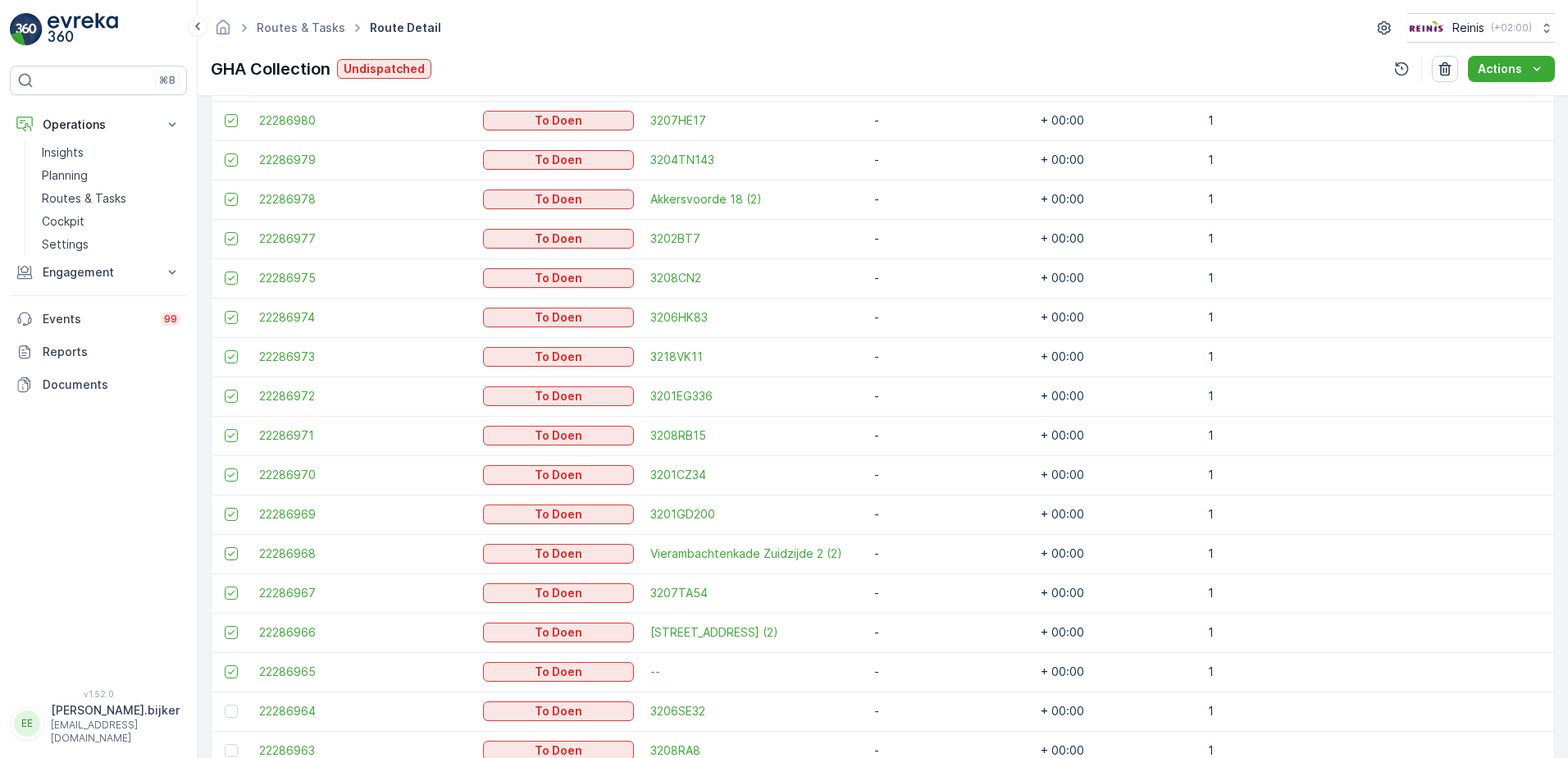
scroll to position [1360, 0]
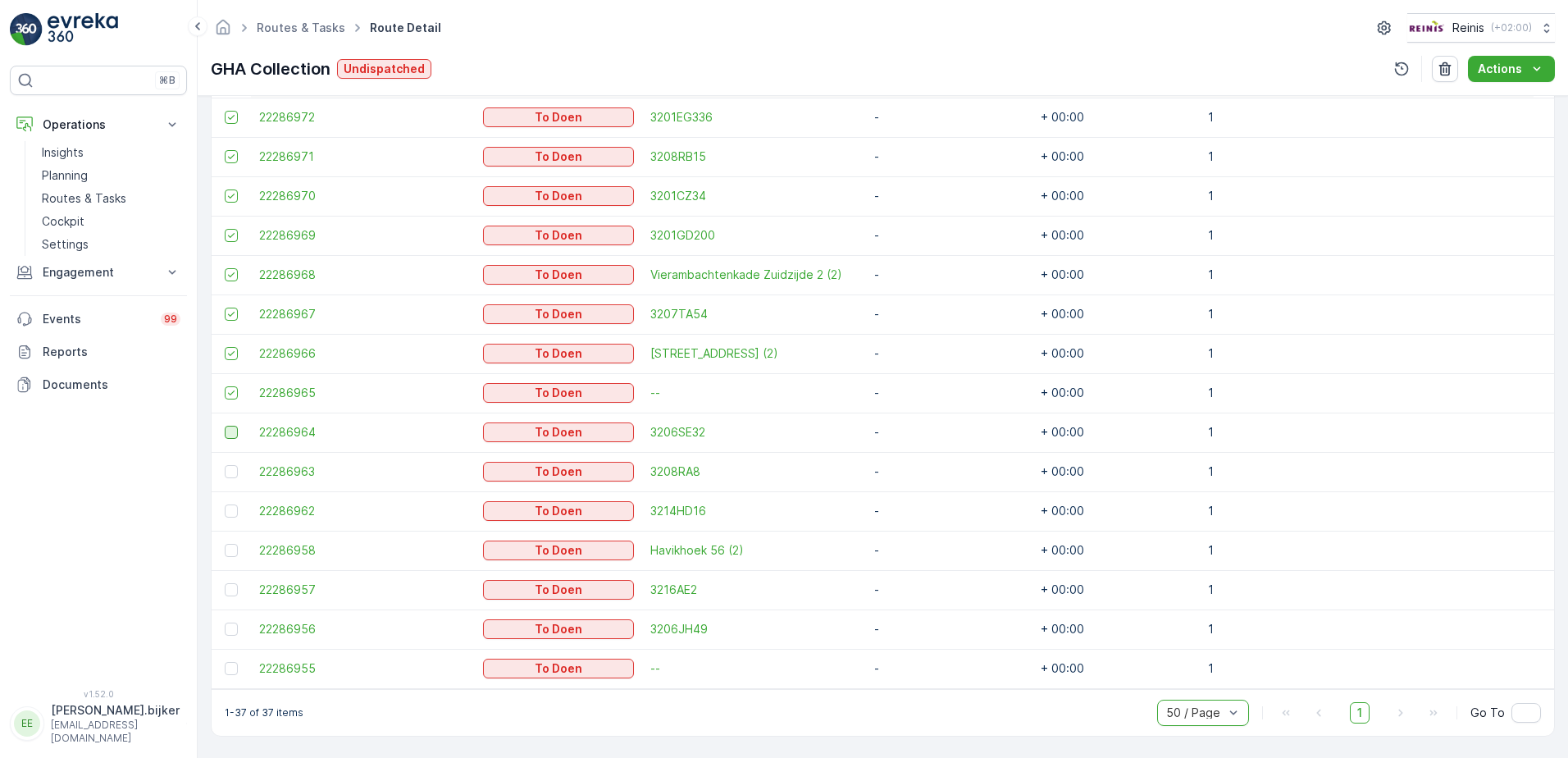
click at [230, 429] on div at bounding box center [230, 431] width 13 height 13
click at [224, 425] on input "checkbox" at bounding box center [224, 425] width 0 height 0
click at [231, 474] on div at bounding box center [230, 471] width 13 height 13
click at [224, 465] on input "checkbox" at bounding box center [224, 465] width 0 height 0
click at [231, 517] on div at bounding box center [230, 510] width 13 height 13
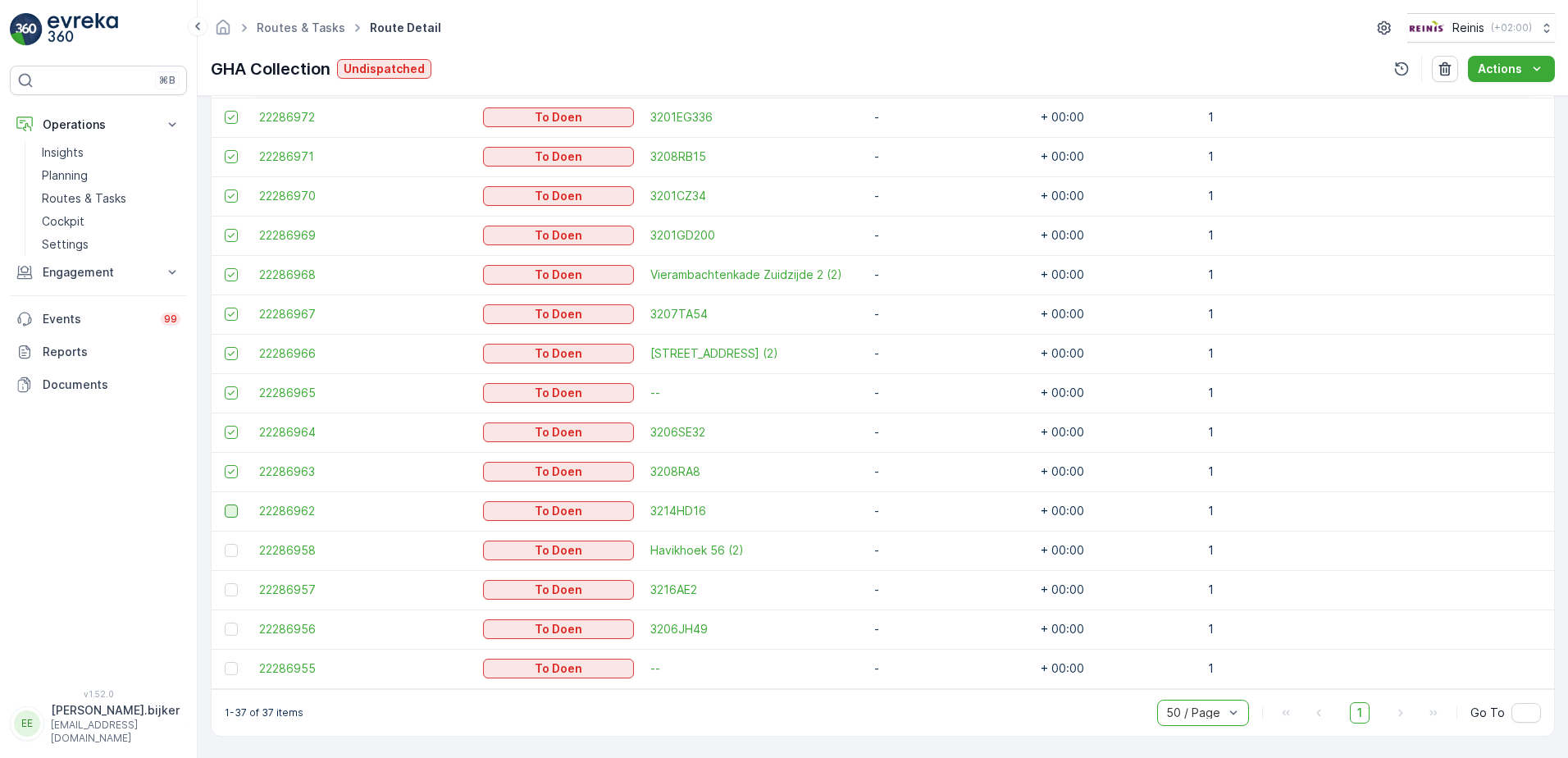
click at [224, 504] on input "checkbox" at bounding box center [224, 504] width 0 height 0
click at [232, 556] on div at bounding box center [230, 549] width 13 height 13
click at [224, 543] on input "checkbox" at bounding box center [224, 543] width 0 height 0
click at [233, 595] on div at bounding box center [230, 589] width 13 height 13
click at [224, 583] on input "checkbox" at bounding box center [224, 583] width 0 height 0
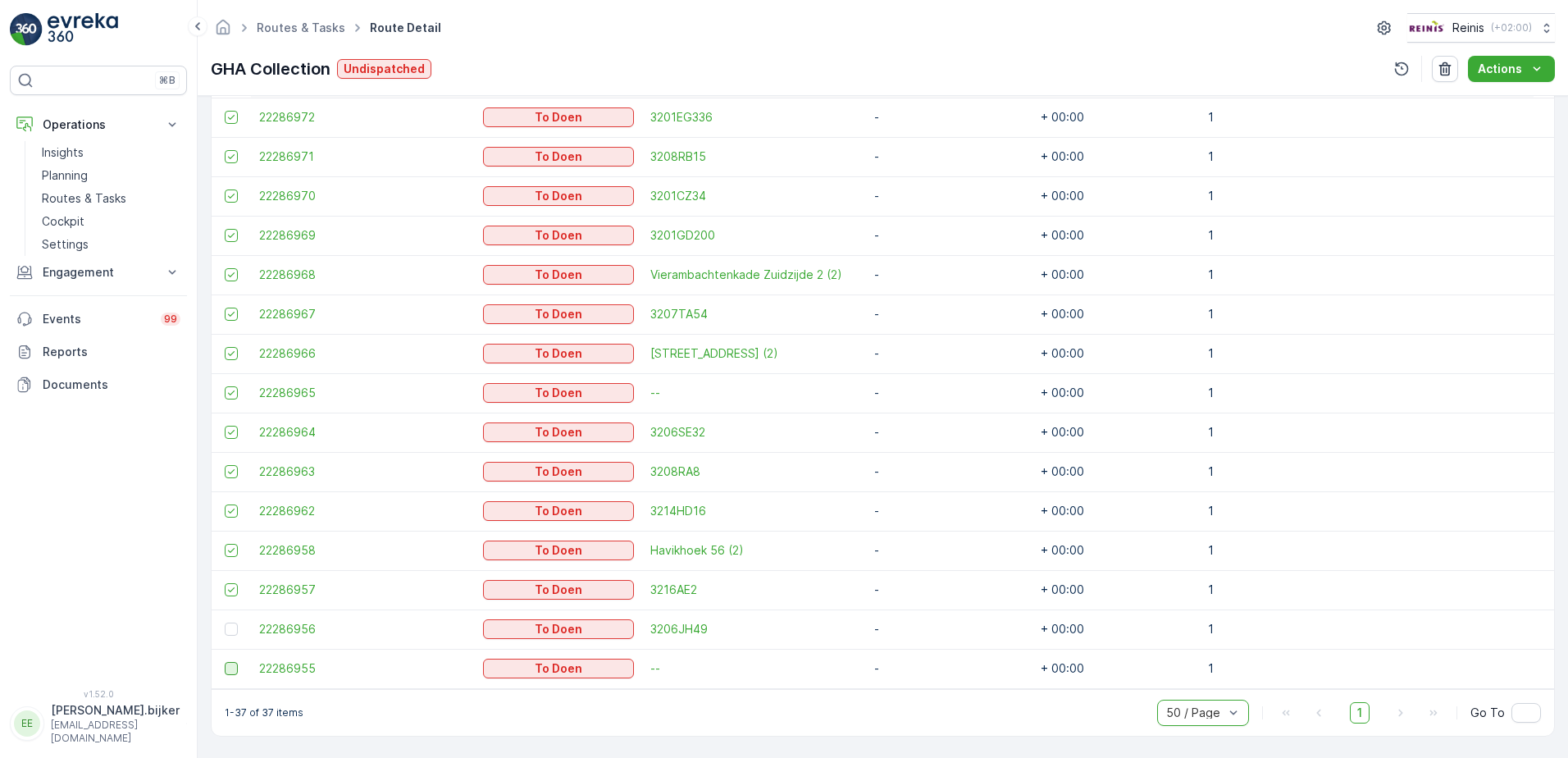
click at [238, 628] on div at bounding box center [232, 628] width 17 height 13
click at [224, 622] on input "checkbox" at bounding box center [224, 622] width 0 height 0
click at [226, 672] on div at bounding box center [230, 667] width 13 height 13
click at [224, 662] on input "checkbox" at bounding box center [224, 662] width 0 height 0
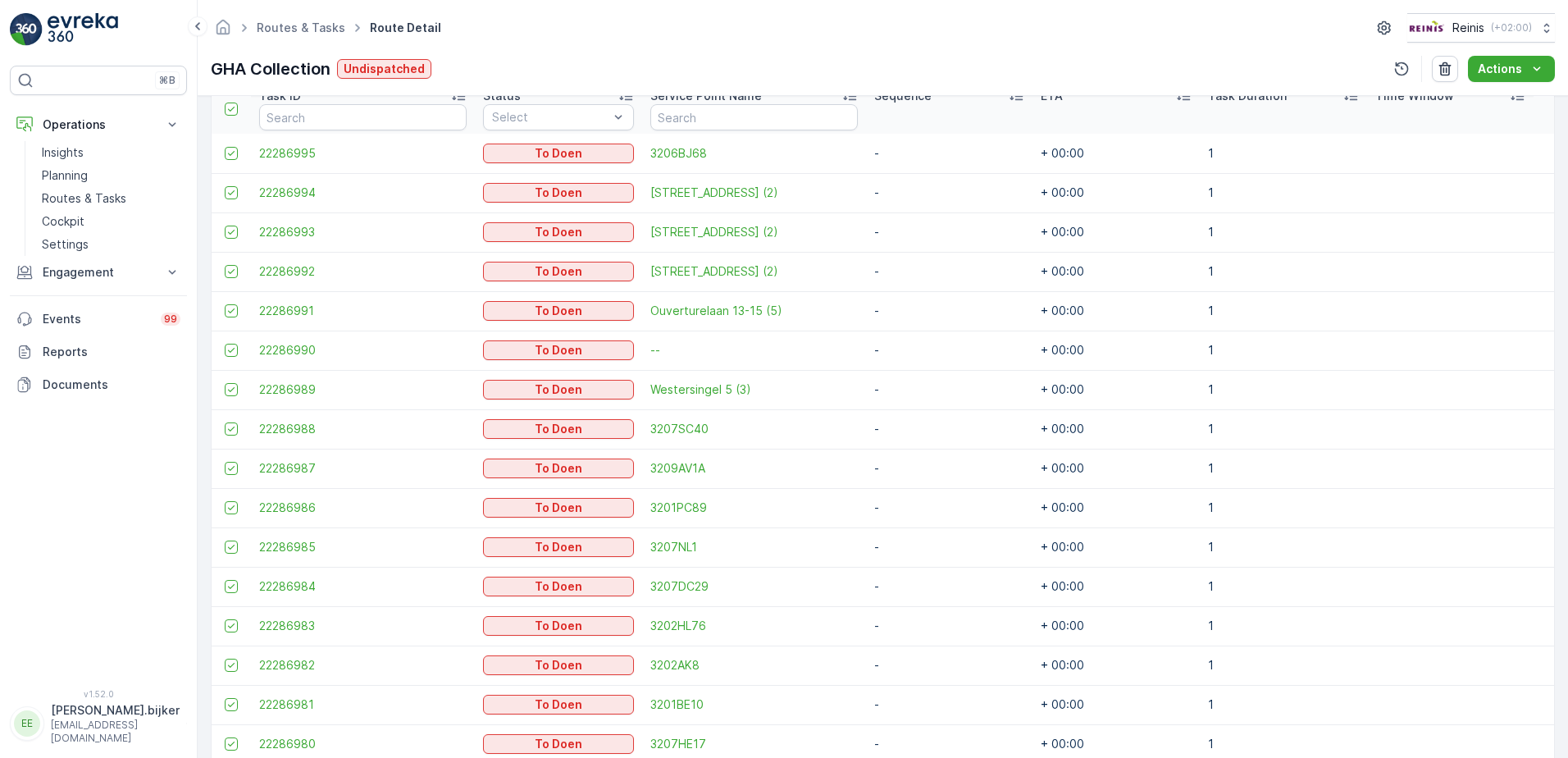
scroll to position [0, 0]
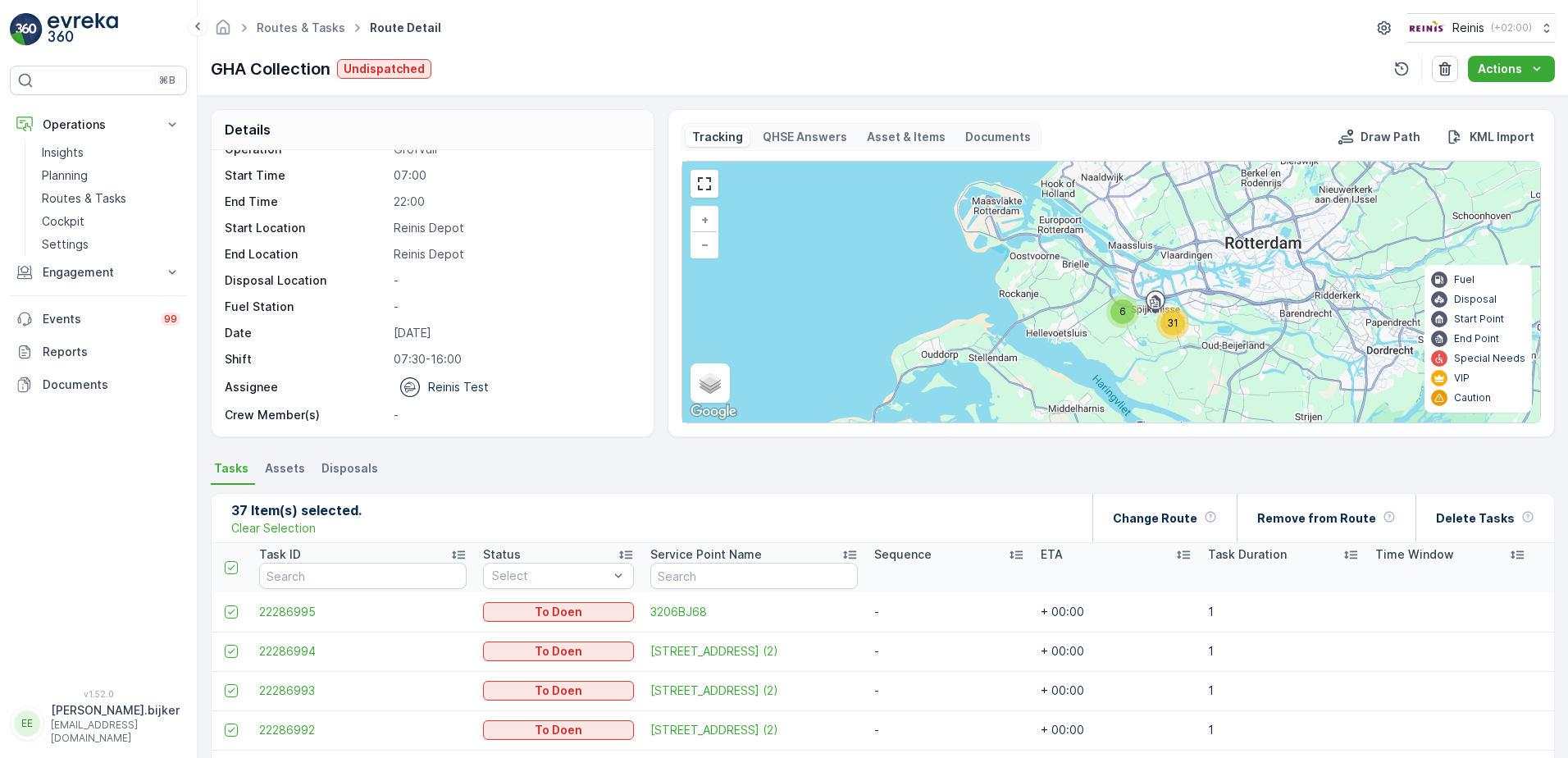
click at [706, 55] on div "Routes & Tasks Route Detail Reinis ( +02:00 ) GHA Collection Undispatched Actio…" at bounding box center [883, 47] width 1370 height 95
click at [563, 214] on div "Operation Grofvuil Start Time 07:00 End Time 22:00 Start Location Reinis Depot …" at bounding box center [430, 282] width 411 height 283
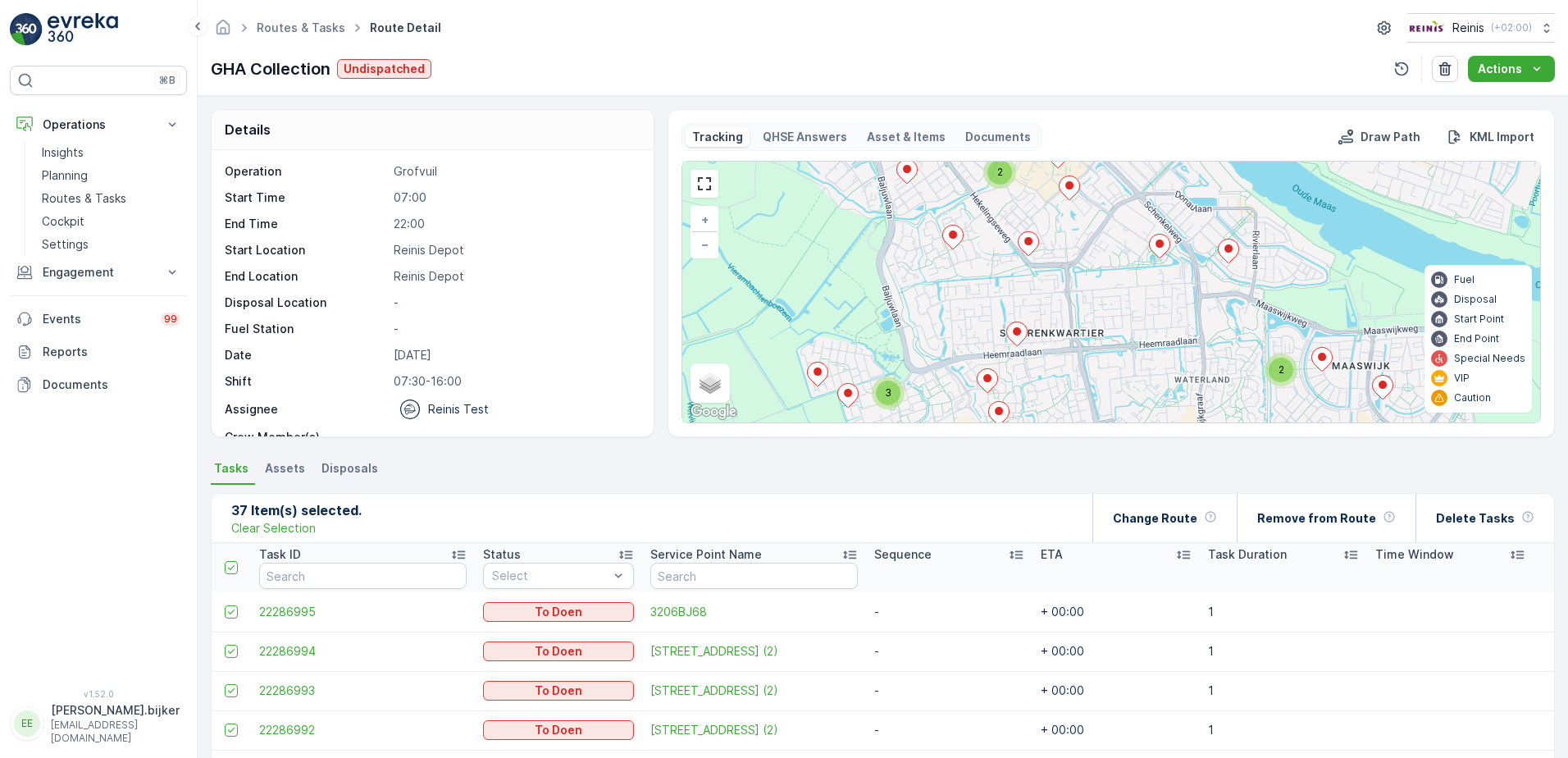
drag, startPoint x: 1197, startPoint y: 322, endPoint x: 1283, endPoint y: 292, distance: 91.1
click at [1283, 292] on div "2 2 2 2 3 2 + − Satellite Roadmap Terrain Hybrid Leaflet Keyboard shortcuts Map…" at bounding box center [1110, 291] width 857 height 261
click at [695, 189] on link at bounding box center [704, 183] width 25 height 25
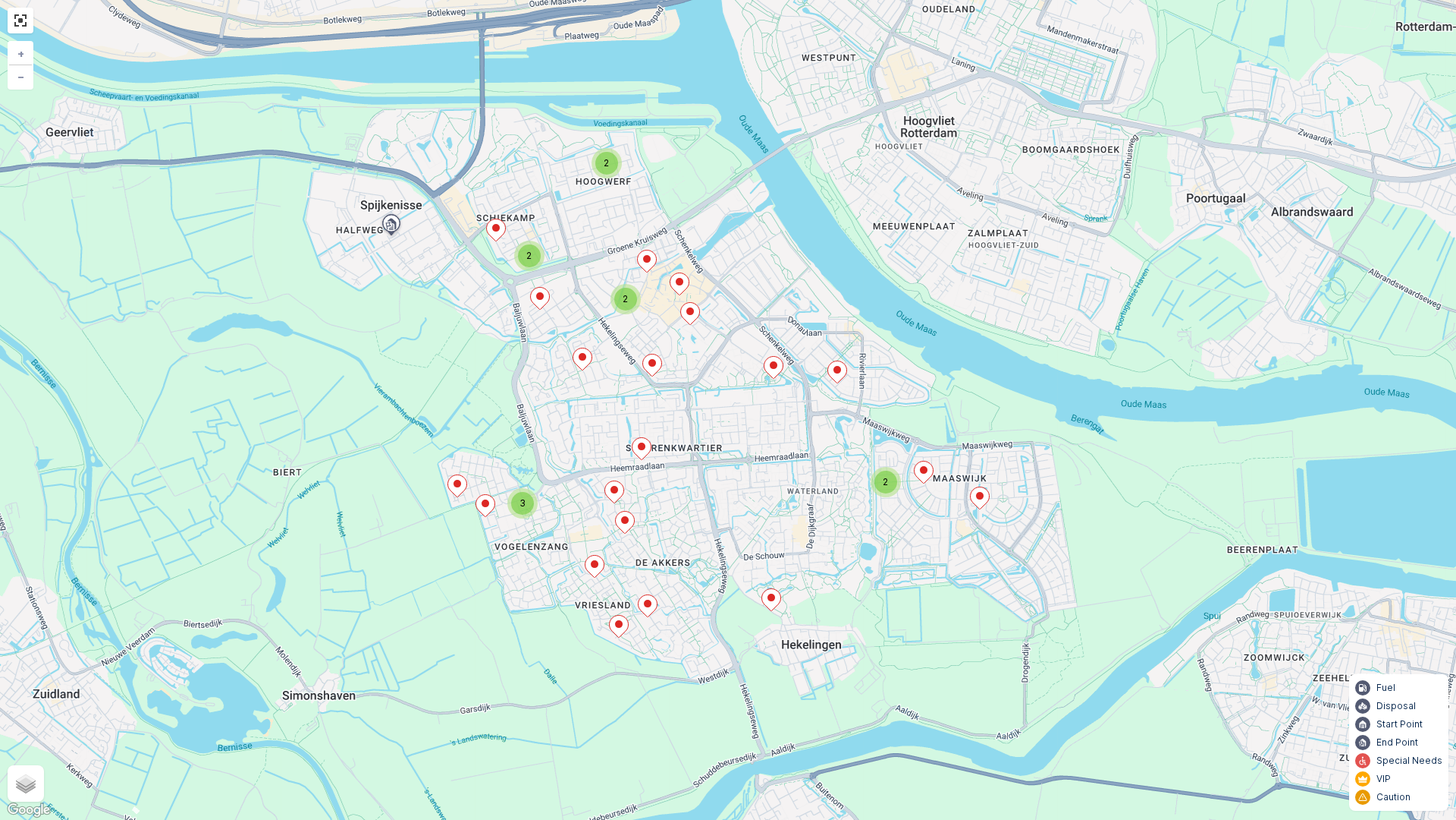
click at [779, 598] on icon at bounding box center [771, 600] width 19 height 22
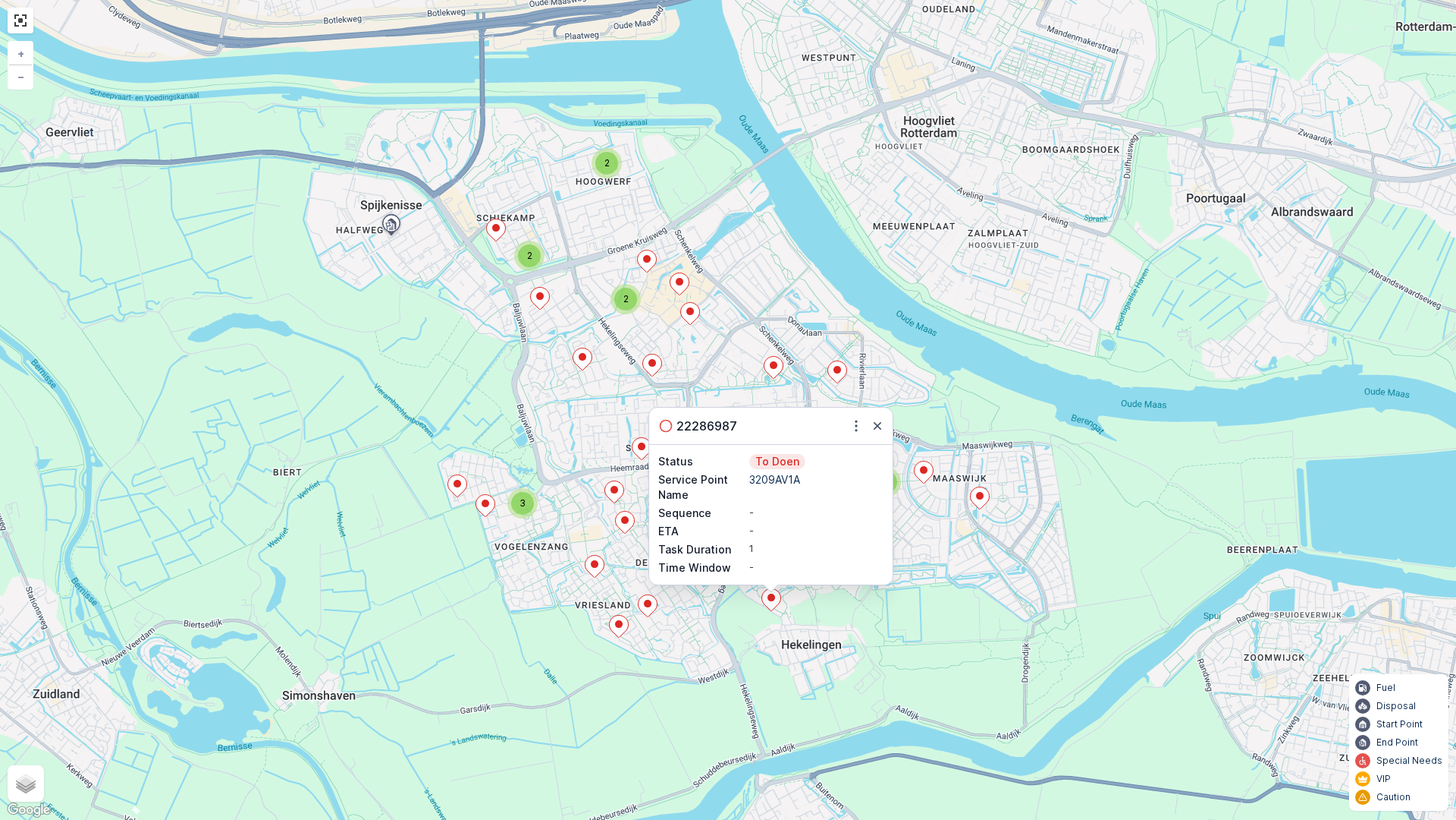
click at [816, 528] on div "-" at bounding box center [816, 531] width 134 height 15
click at [874, 429] on icon "button" at bounding box center [877, 425] width 15 height 15
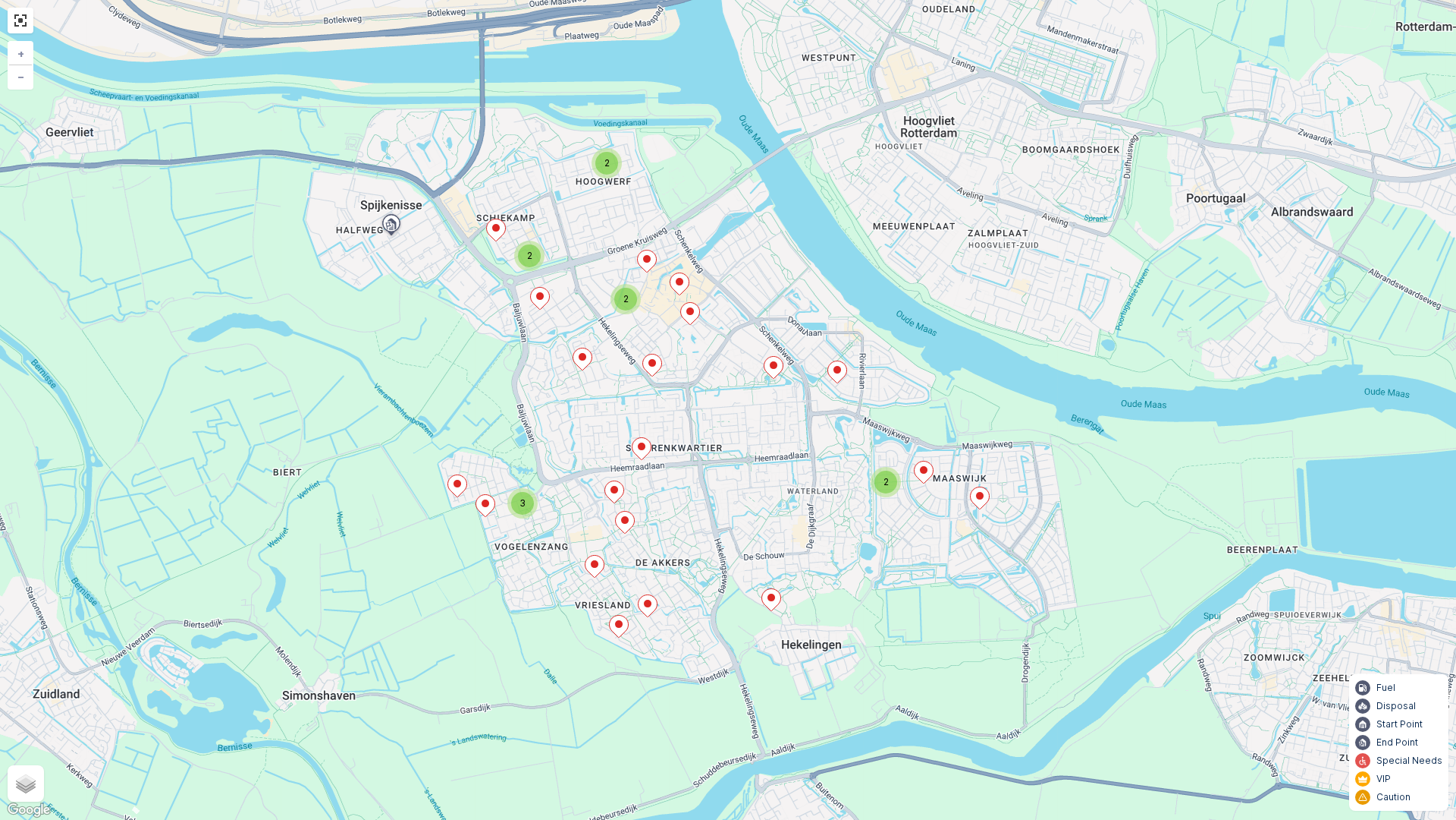
click at [764, 596] on icon at bounding box center [771, 600] width 19 height 22
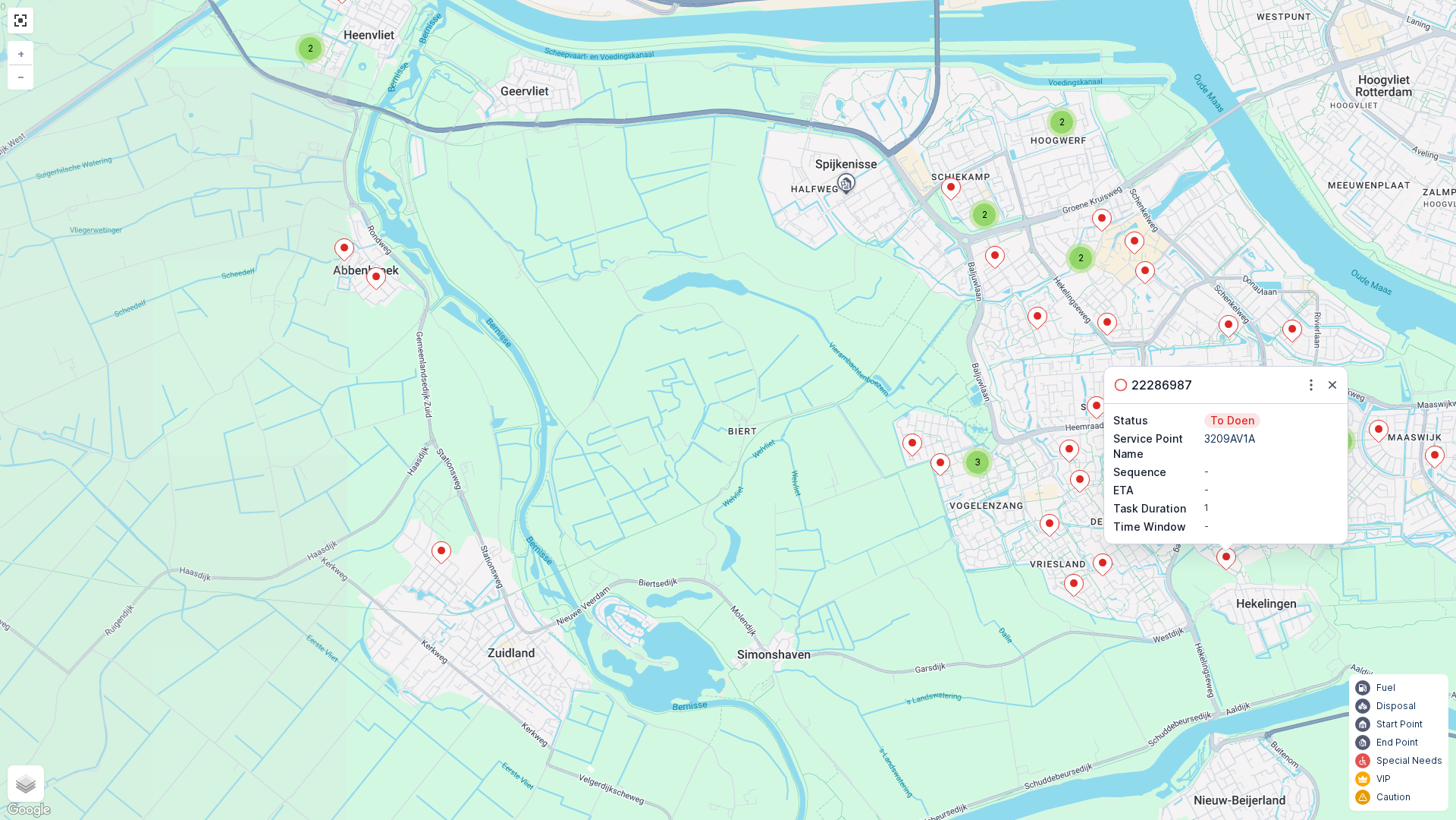
drag, startPoint x: 415, startPoint y: 341, endPoint x: 705, endPoint y: 306, distance: 292.1
click at [705, 306] on div "2 2 2 2 3 2 22286987 Status To Doen Service Point Name 3209AV1A Sequence - ETA …" at bounding box center [728, 410] width 1456 height 820
click at [1332, 381] on icon "button" at bounding box center [1332, 384] width 15 height 15
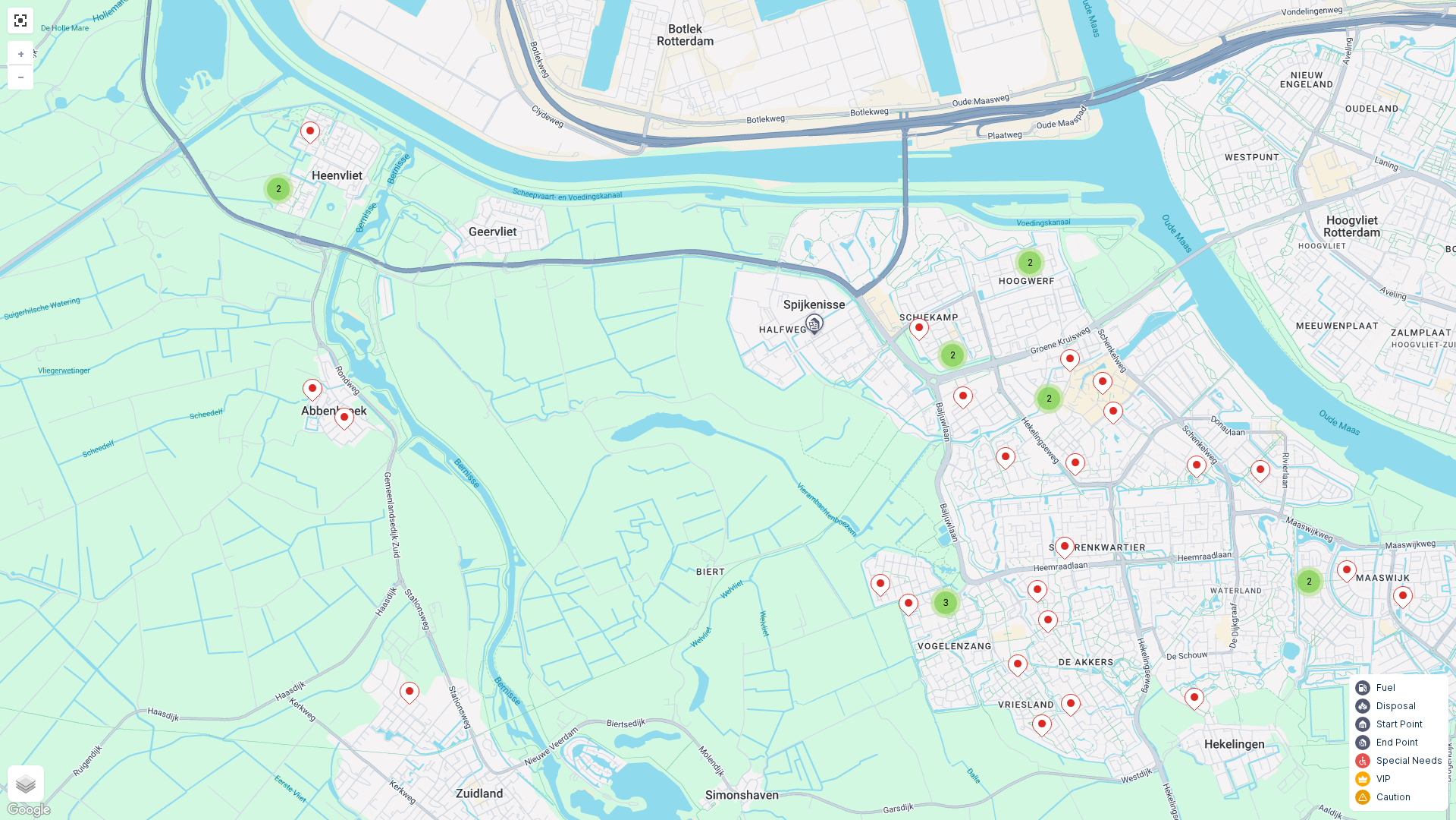
drag, startPoint x: 807, startPoint y: 364, endPoint x: 774, endPoint y: 502, distance: 141.9
click at [774, 502] on div "2 2 2 2 3 2 + − Satellite Roadmap Terrain Hybrid Leaflet Keyboard shortcuts Map…" at bounding box center [728, 410] width 1456 height 820
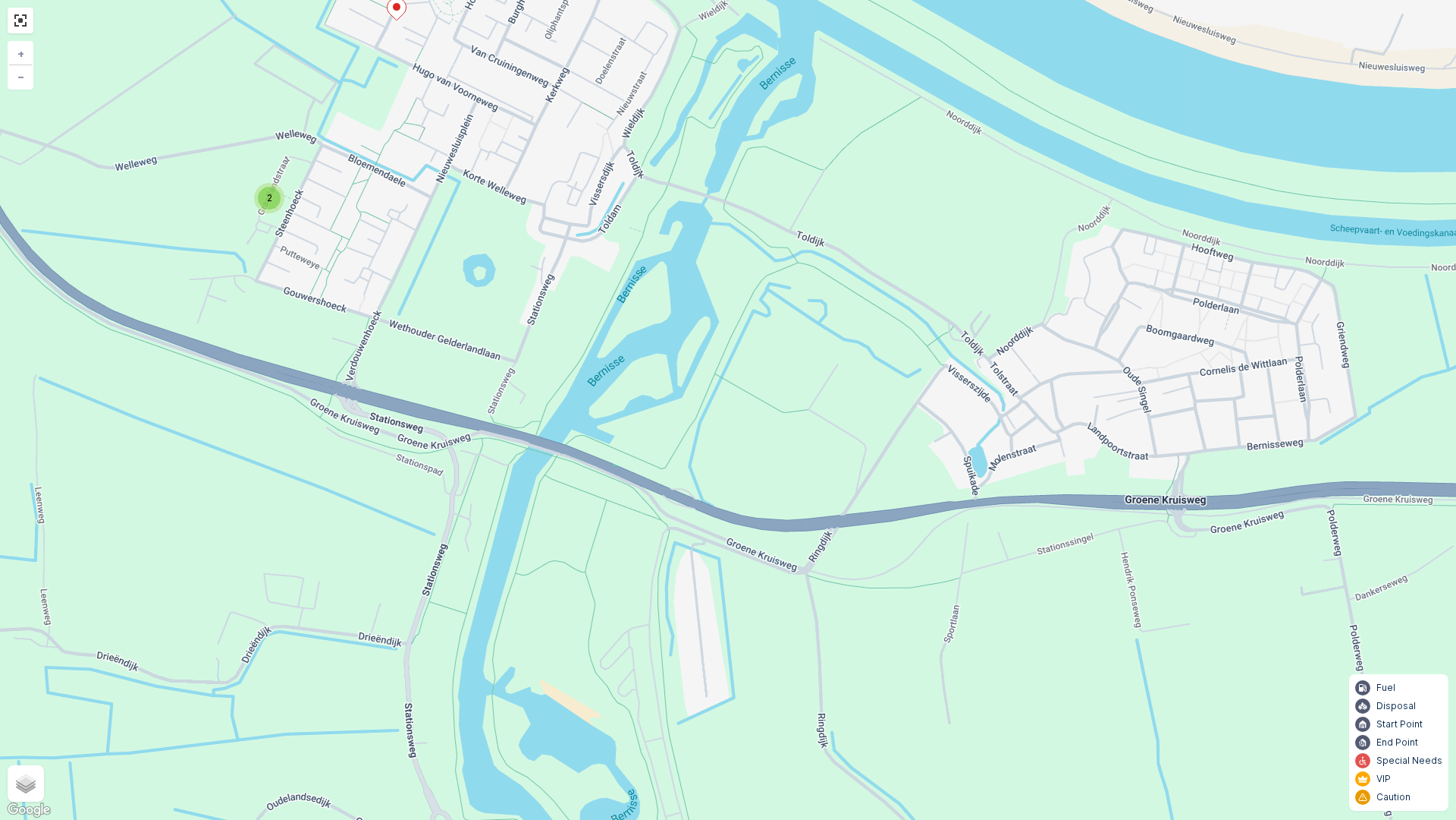
click at [283, 196] on div "2" at bounding box center [269, 198] width 30 height 30
click at [797, 331] on div "2 2 + − Satellite Roadmap Terrain Hybrid Leaflet Keyboard shortcuts Map Data Ma…" at bounding box center [728, 410] width 1456 height 820
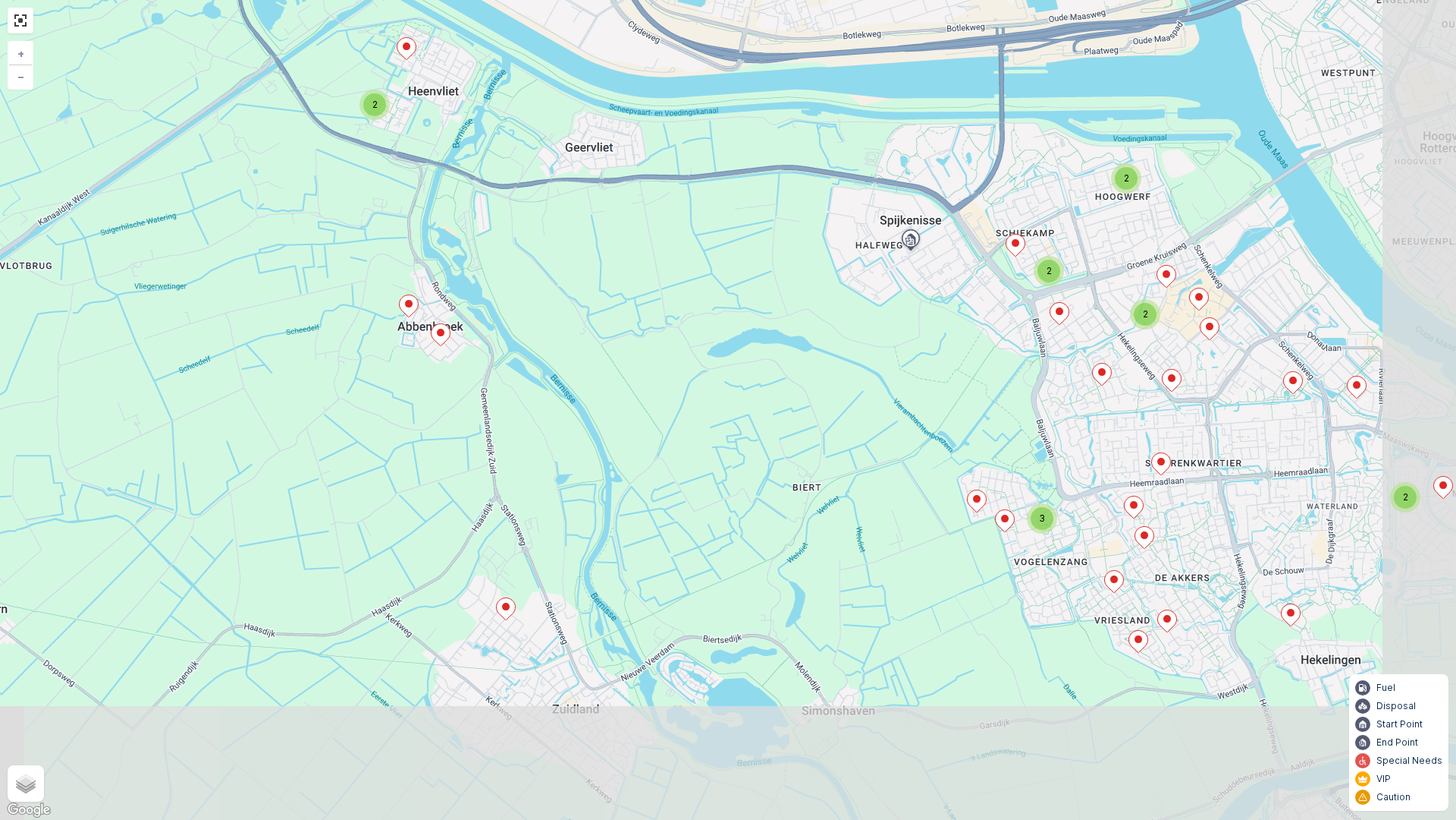
drag, startPoint x: 812, startPoint y: 370, endPoint x: 645, endPoint y: 242, distance: 210.4
click at [645, 242] on div "2 2 2 2 3 2 + − Satellite Roadmap Terrain Hybrid Leaflet Keyboard shortcuts Map…" at bounding box center [728, 410] width 1456 height 820
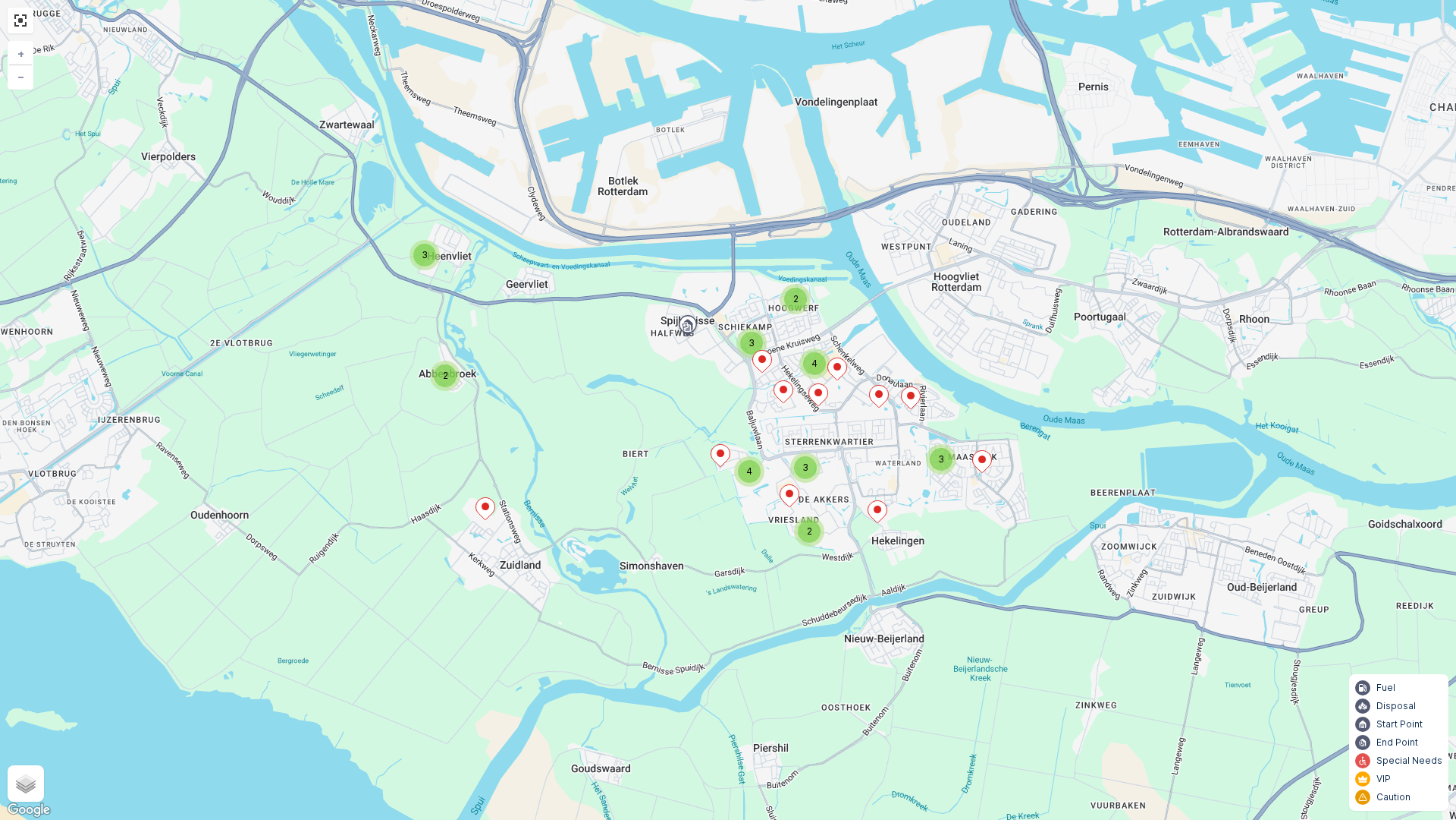
drag, startPoint x: 1001, startPoint y: 366, endPoint x: 885, endPoint y: 416, distance: 126.3
click at [885, 416] on div "2 3 3 2 2 3 3 4 4 + − Satellite Roadmap Terrain Hybrid Leaflet Keyboard shortcu…" at bounding box center [728, 410] width 1456 height 820
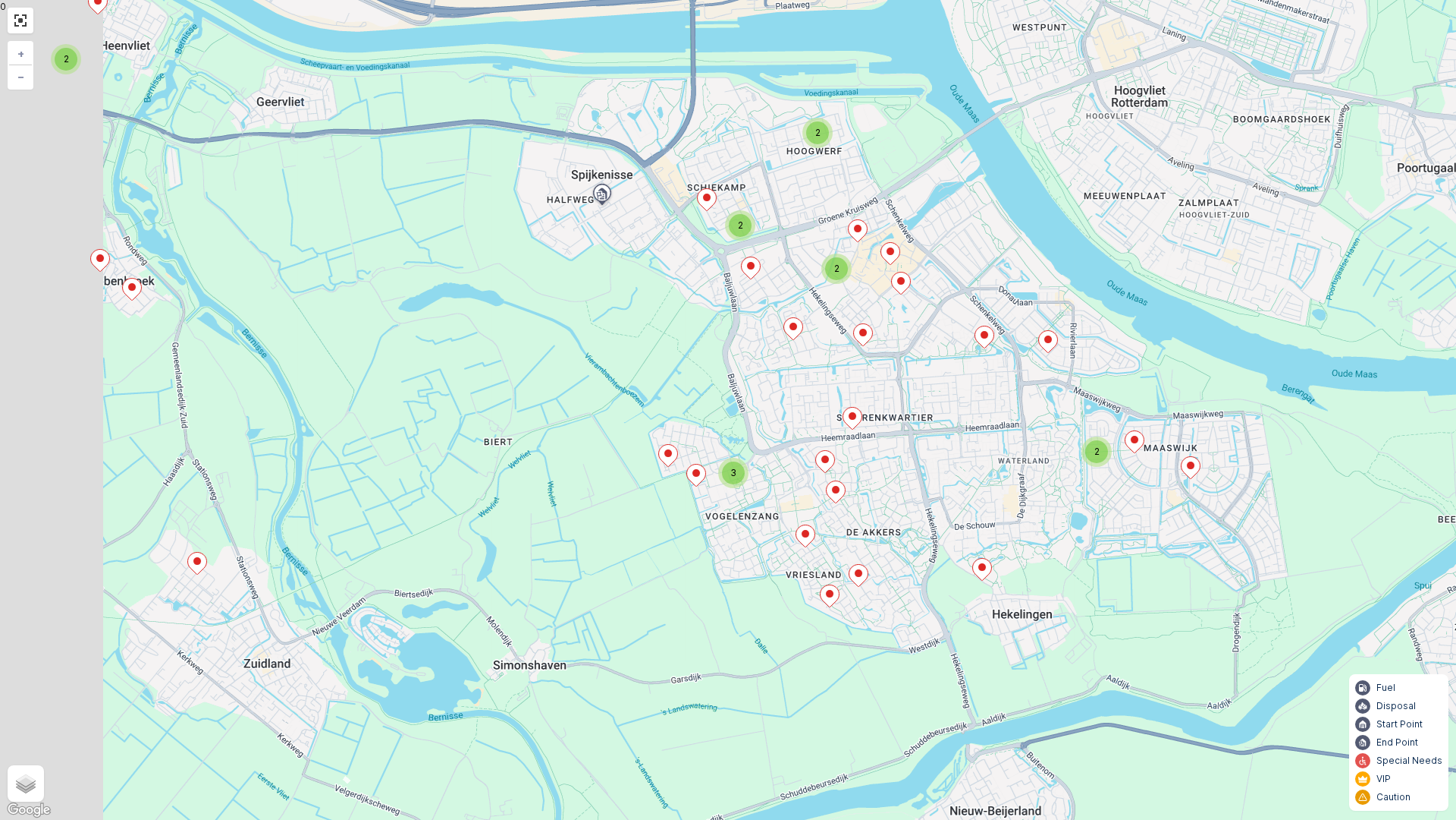
click at [999, 393] on div "2 2 2 2 3 2 + − Satellite Roadmap Terrain Hybrid Leaflet Keyboard shortcuts Map…" at bounding box center [728, 410] width 1456 height 820
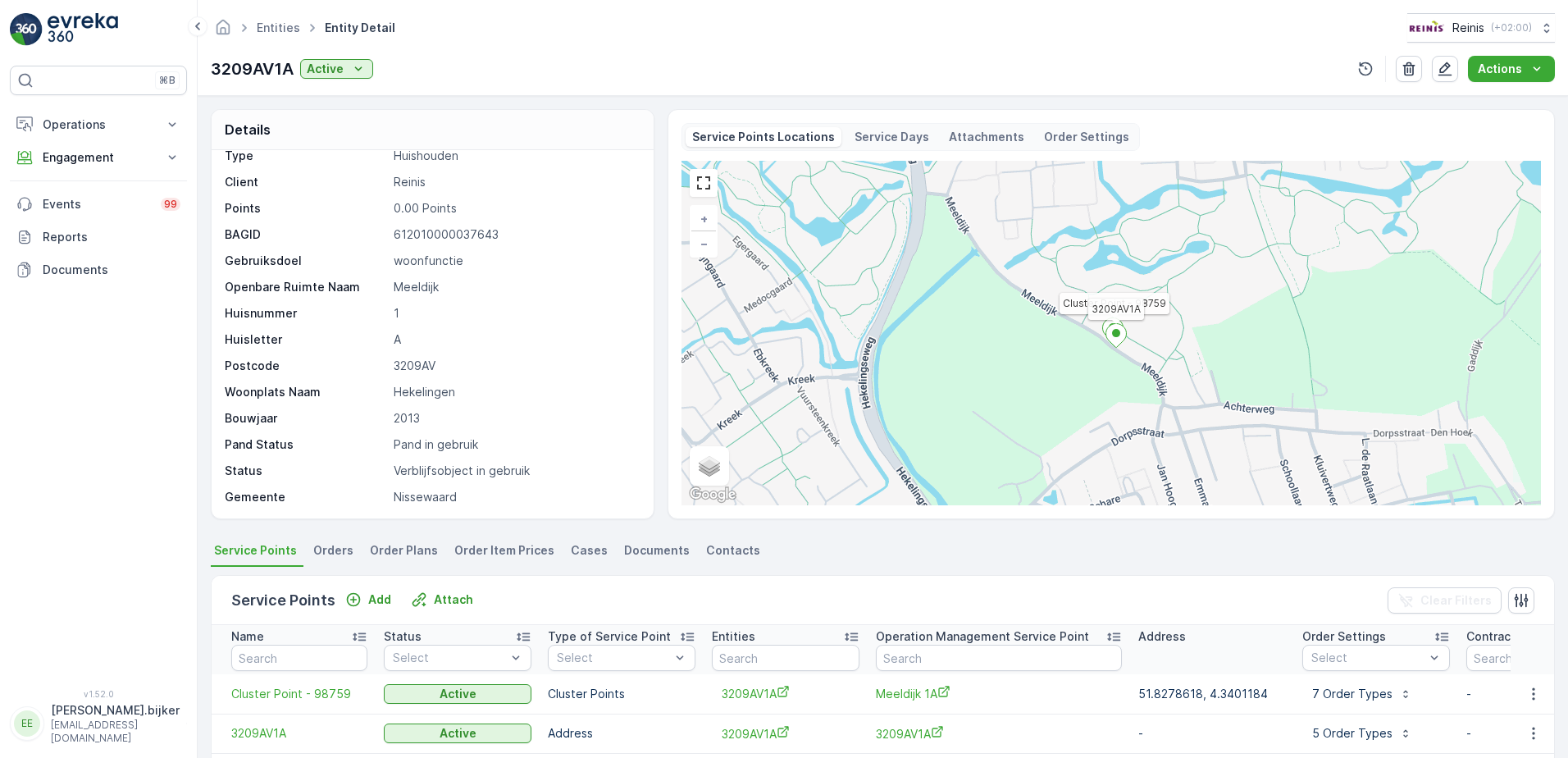
scroll to position [82, 0]
